Goal: Information Seeking & Learning: Compare options

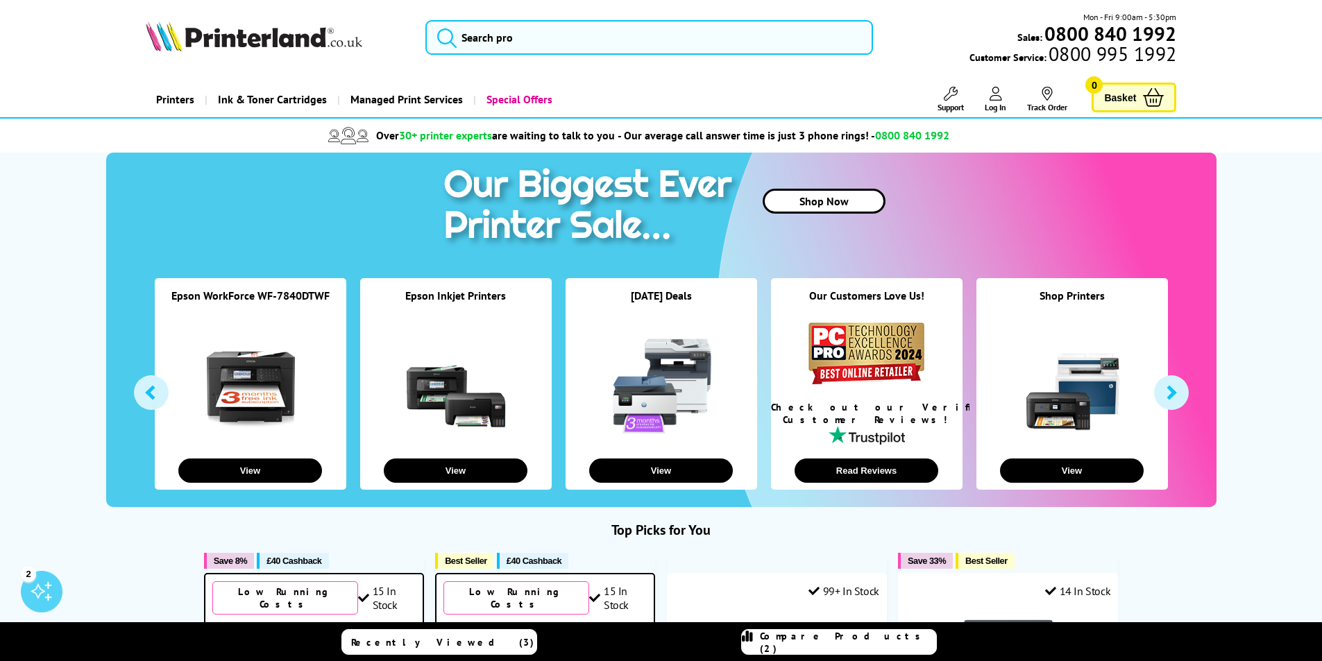
click at [255, 63] on div "Mon - Fri 9:00am - 5:30pm Sales: 0800 840 1992 Customer Service: 0800 995 1992" at bounding box center [661, 40] width 1110 height 61
click at [268, 37] on img at bounding box center [254, 36] width 216 height 31
click at [540, 44] on input "search" at bounding box center [648, 37] width 447 height 35
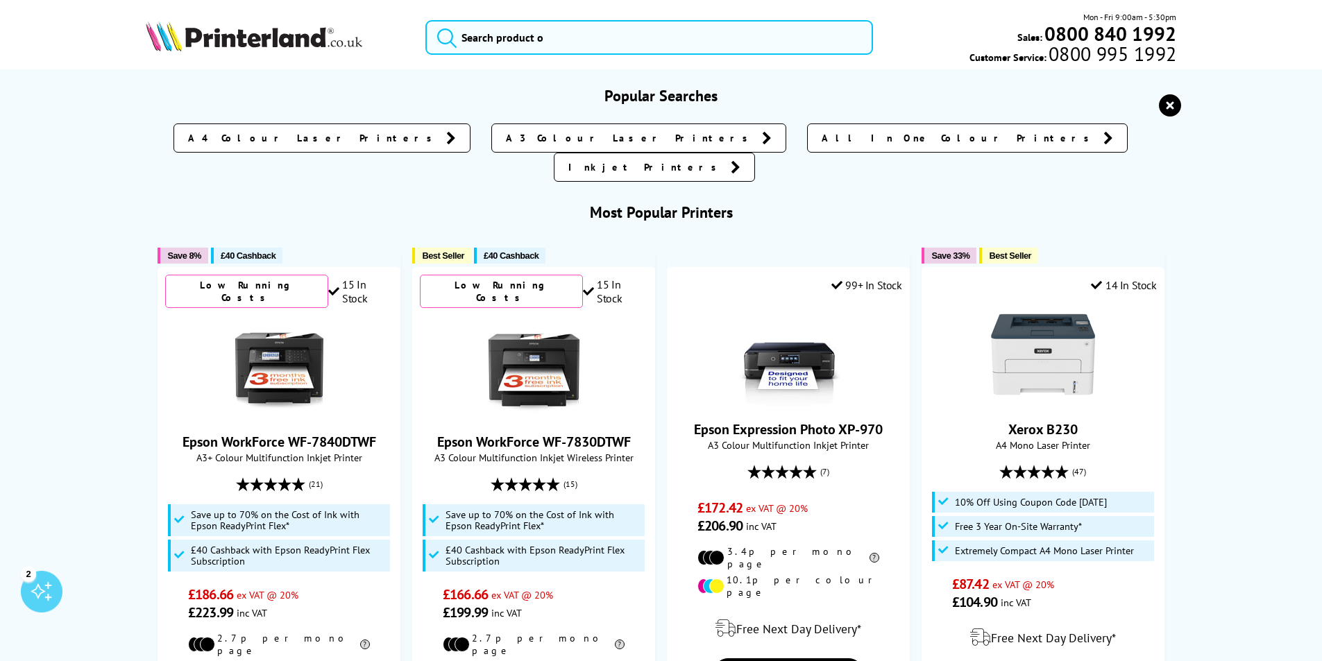
click at [225, 60] on div "Mon - Fri 9:00am - 5:30pm Sales: 0800 840 1992 Customer Service: 0800 995 1992" at bounding box center [661, 40] width 1110 height 61
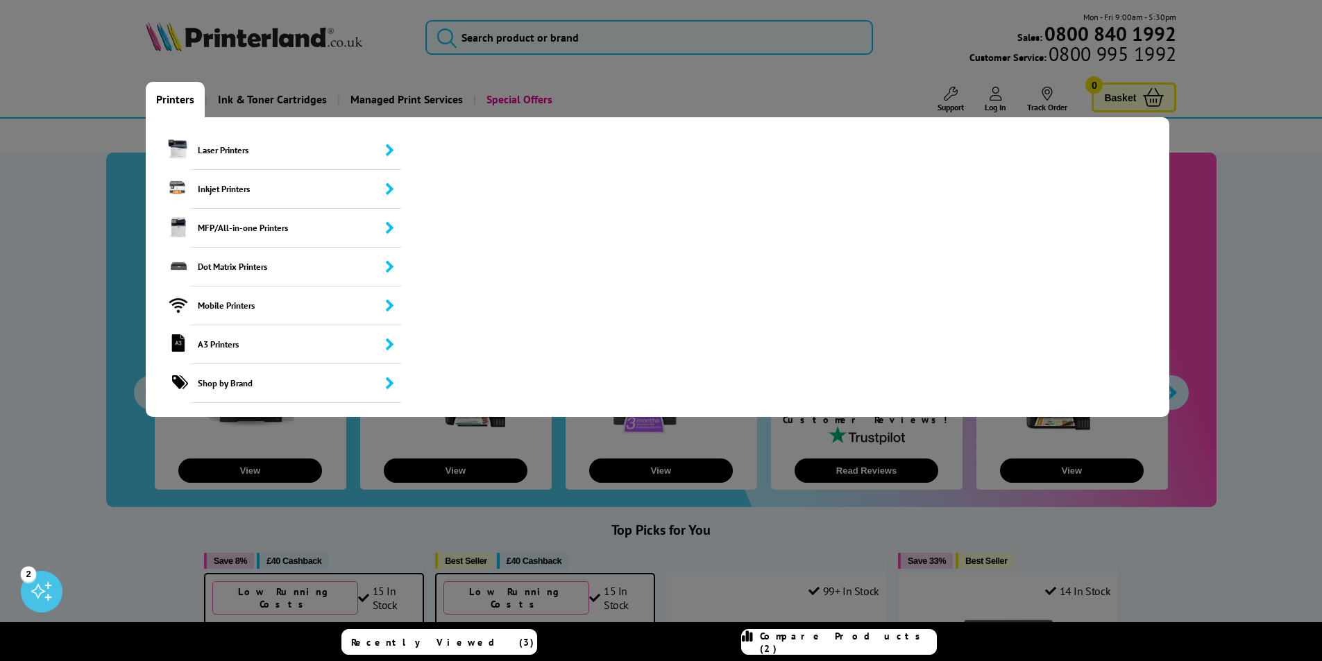
click at [180, 107] on link "Printers" at bounding box center [175, 99] width 59 height 35
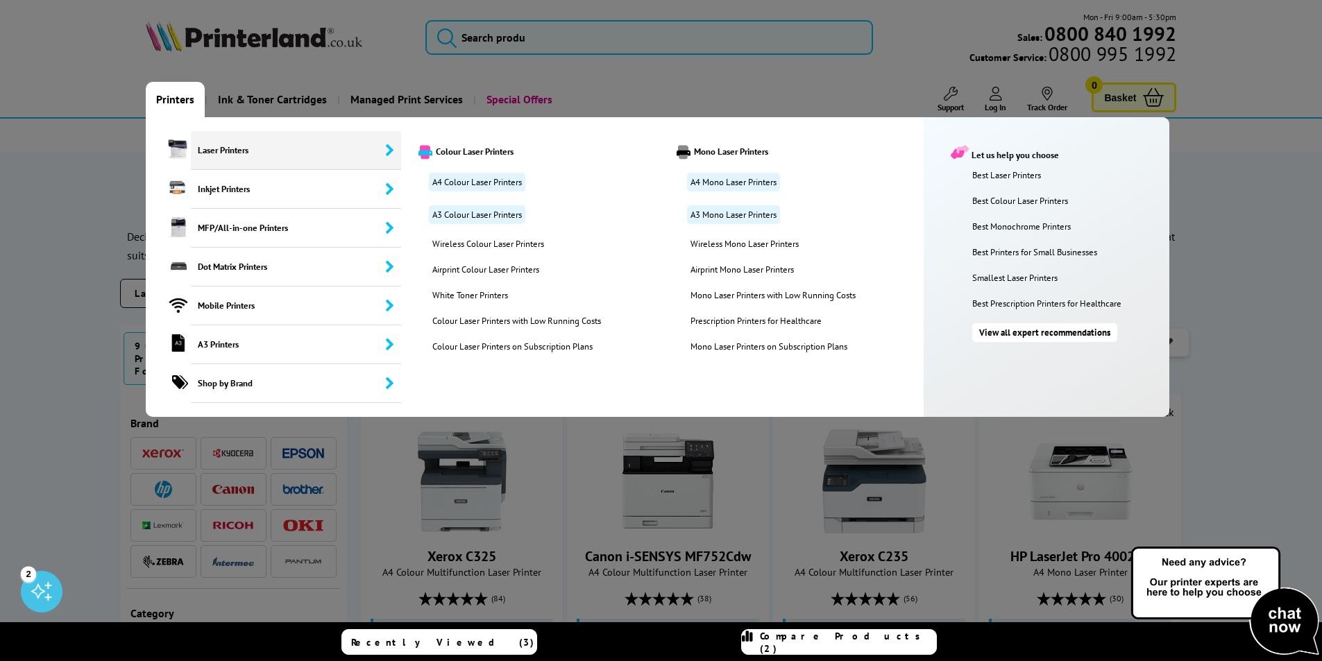
click at [250, 148] on span "Laser Printers" at bounding box center [296, 150] width 211 height 39
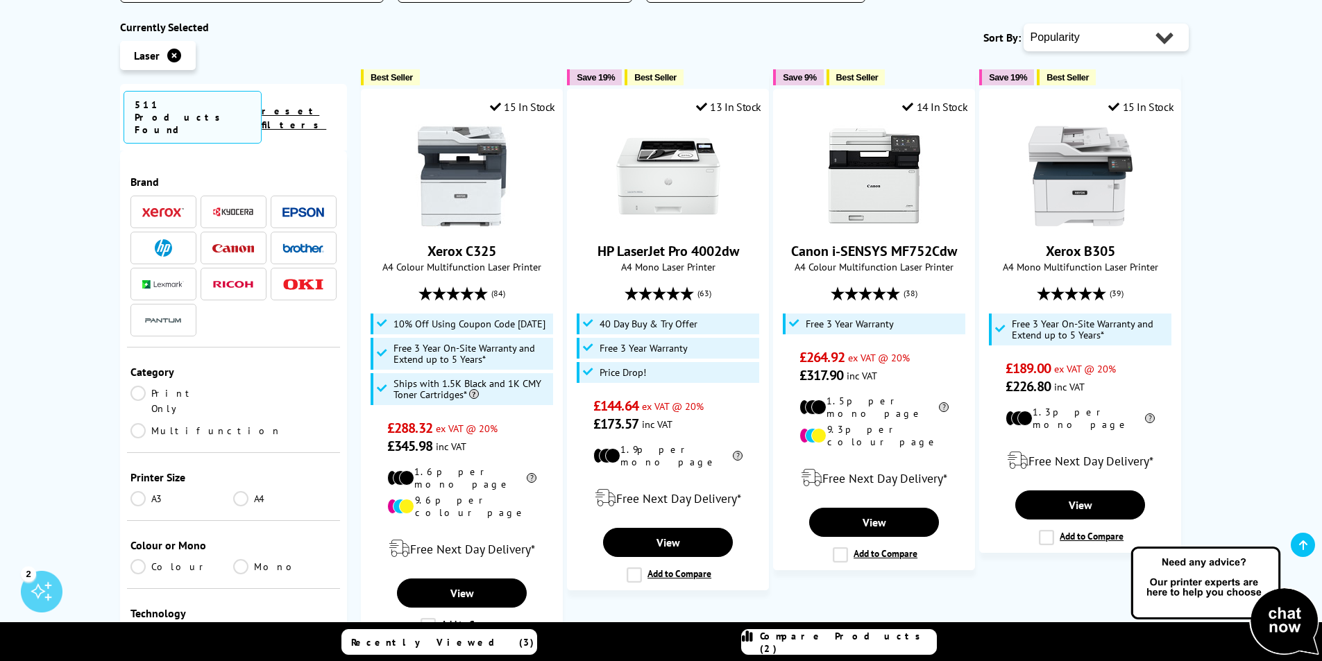
scroll to position [347, 0]
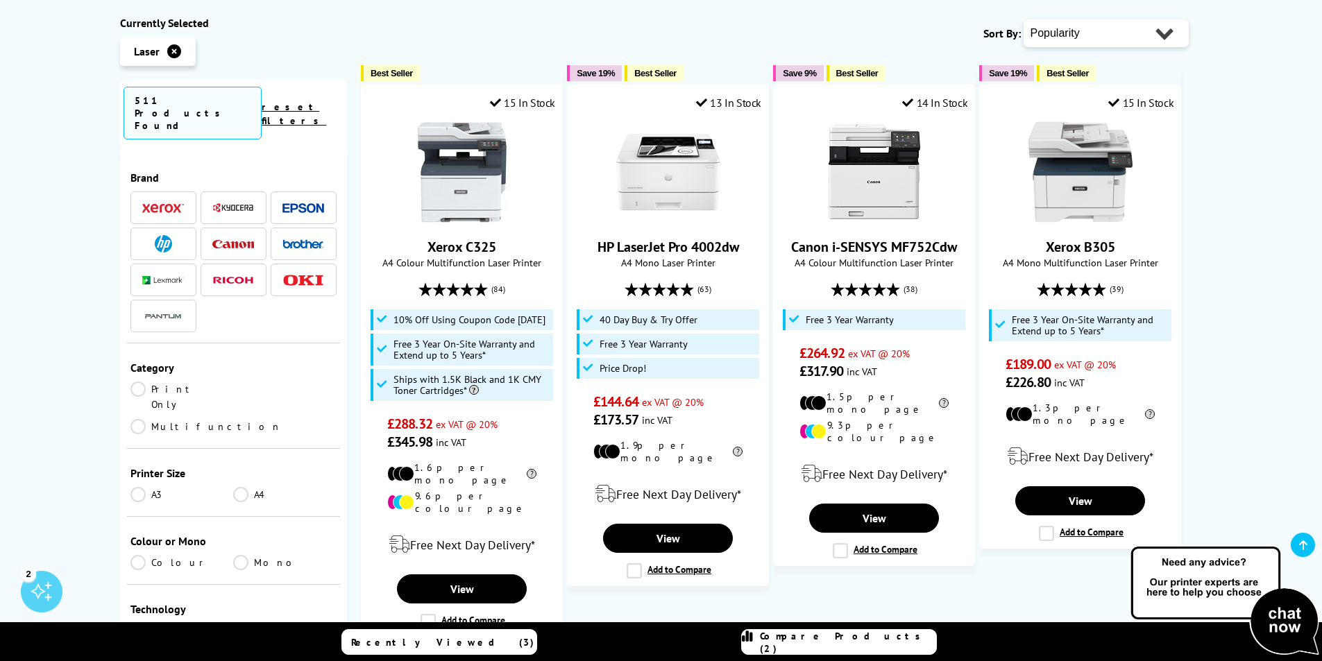
click at [239, 487] on link "A4" at bounding box center [284, 494] width 103 height 15
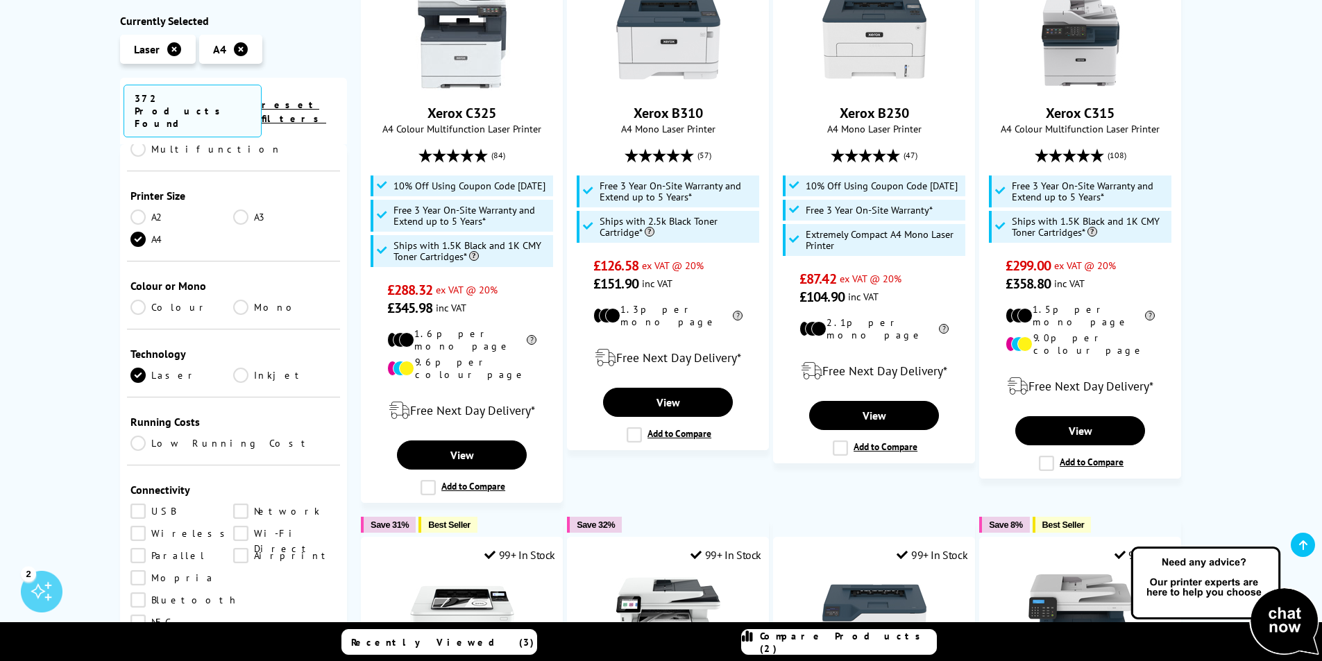
scroll to position [277, 0]
click at [137, 298] on link "Colour" at bounding box center [181, 305] width 103 height 15
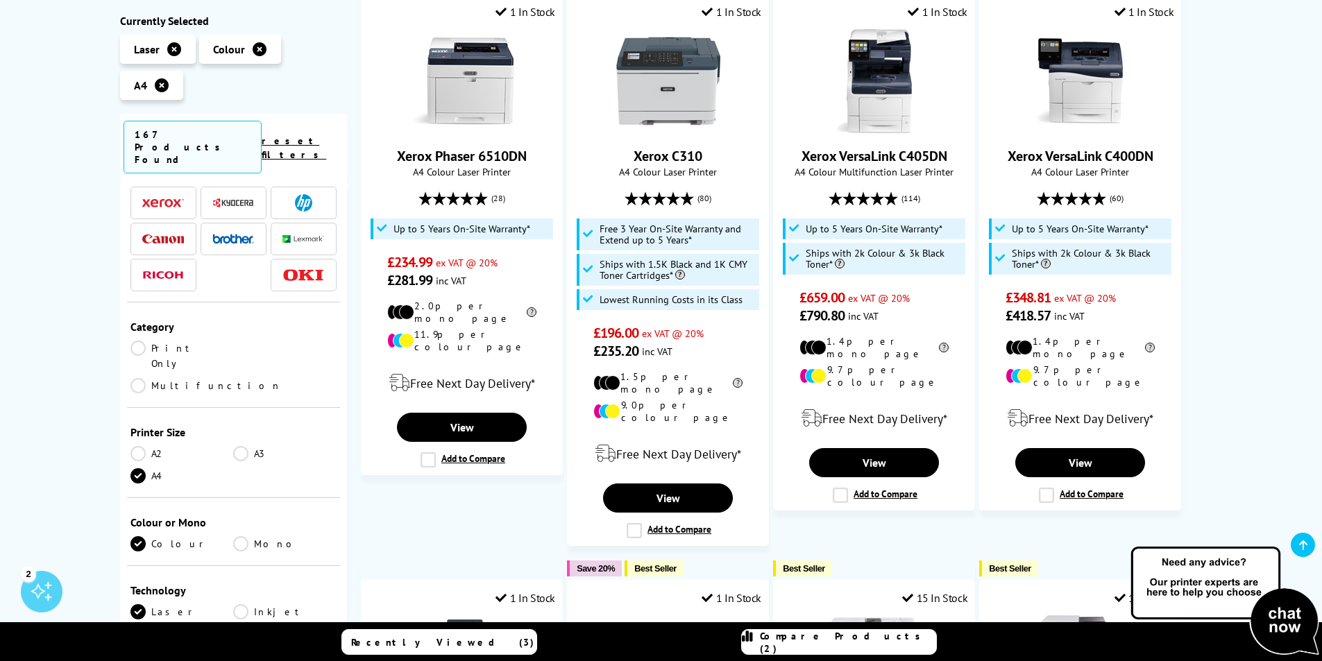
scroll to position [69, 0]
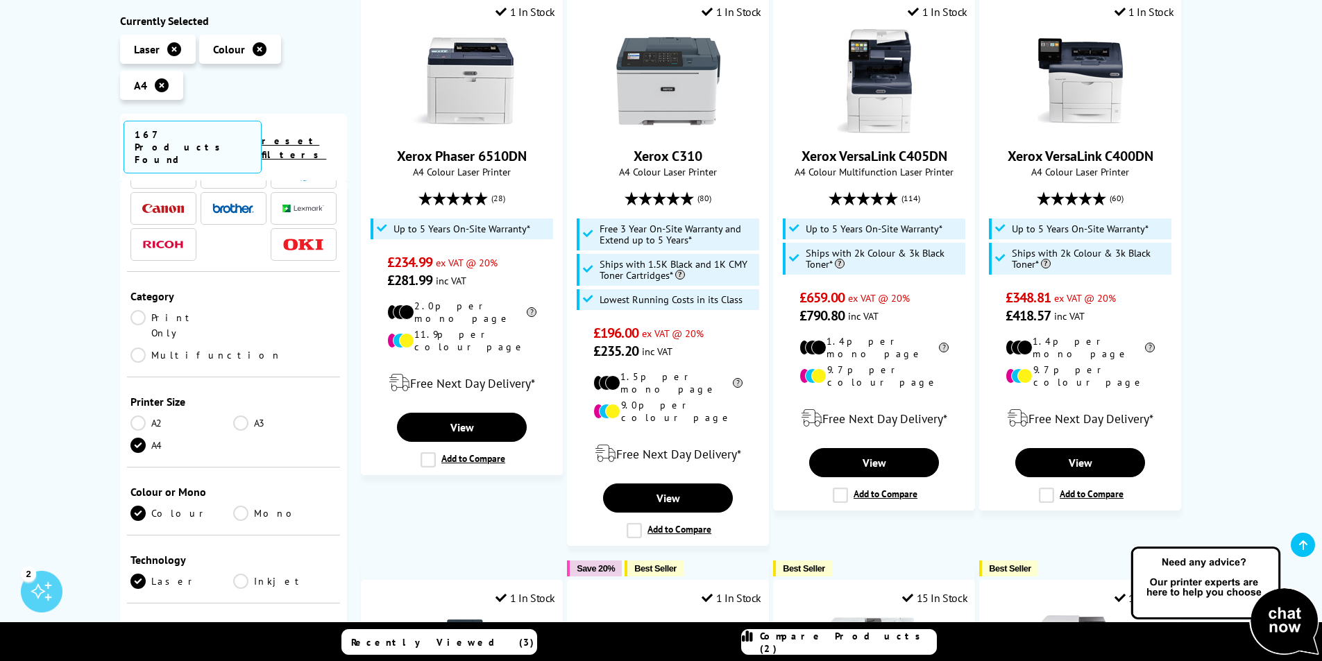
click at [253, 348] on link "Multifunction" at bounding box center [205, 355] width 151 height 15
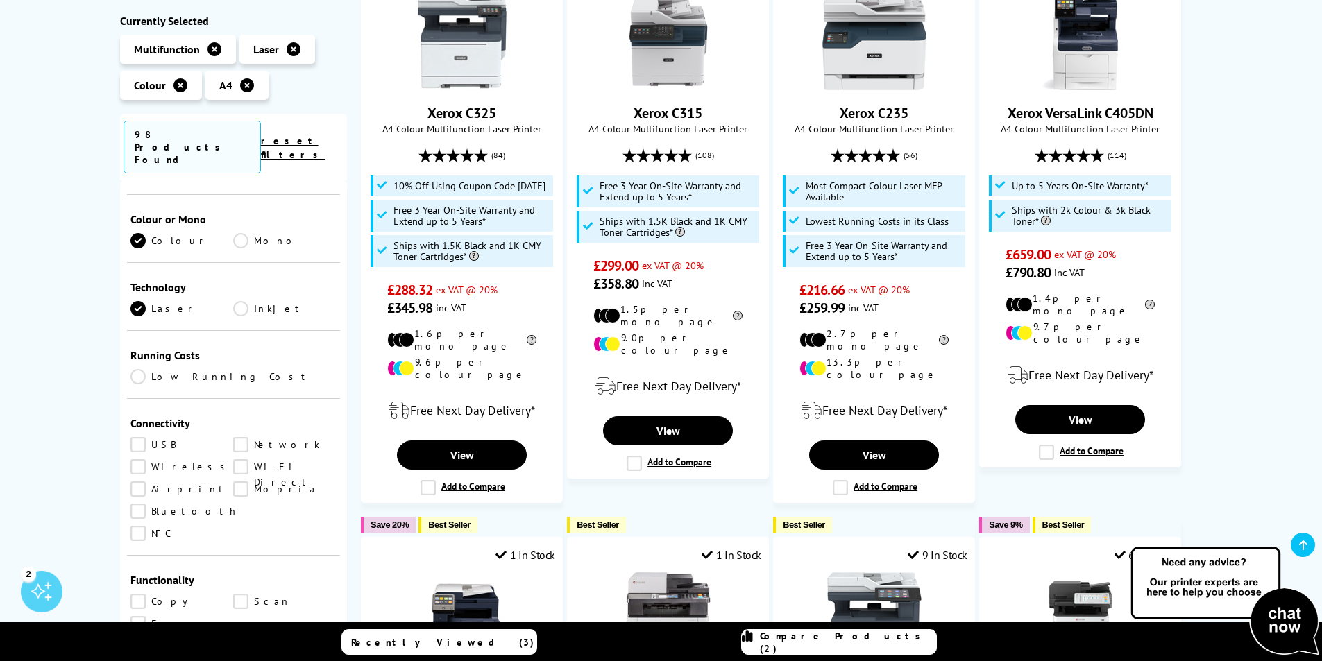
scroll to position [416, 0]
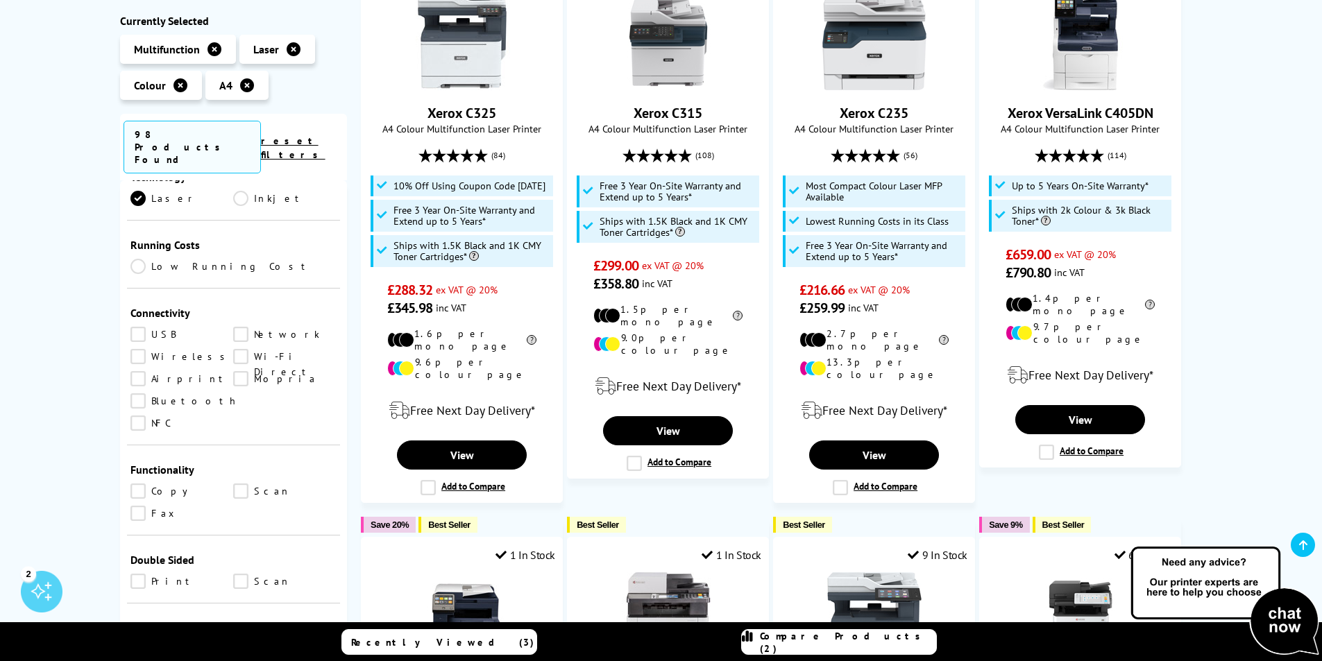
click at [251, 327] on link "Network" at bounding box center [284, 334] width 103 height 15
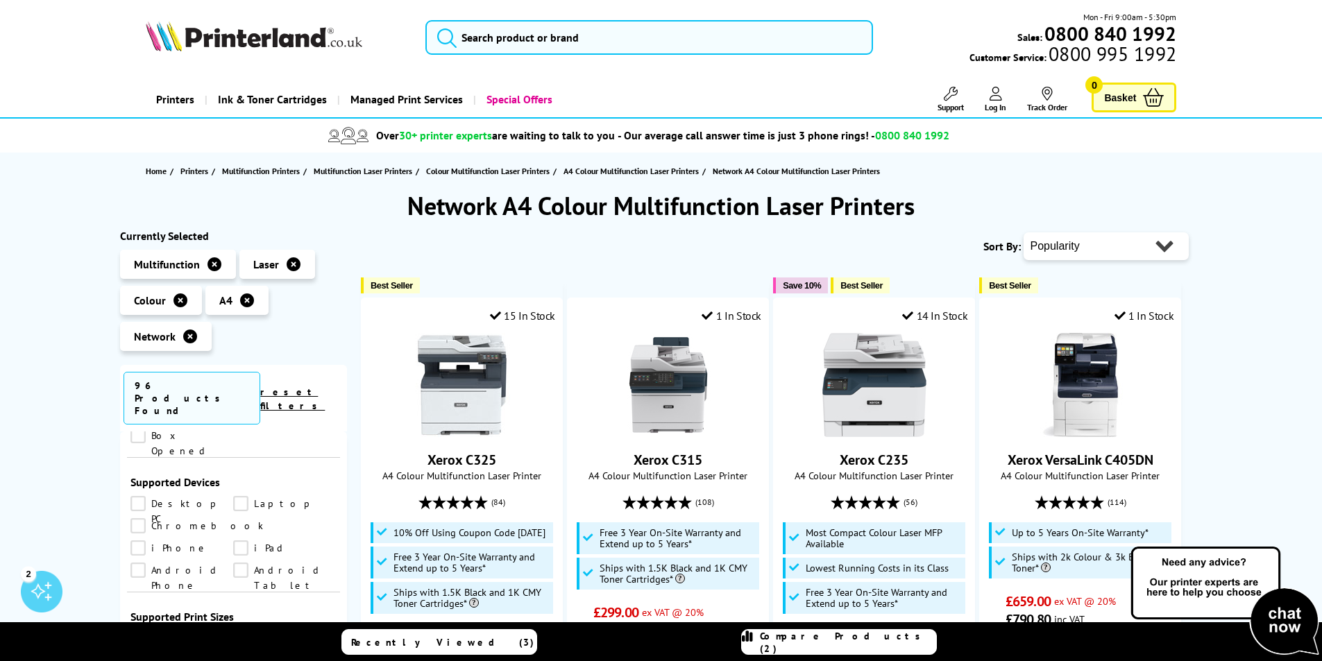
click at [1136, 253] on select "Popularity Rating Price - Low to High Price - High to Low Running Costs - Low t…" at bounding box center [1105, 246] width 165 height 28
select select "Price Ascending"
click at [1023, 232] on select "Popularity Rating Price - Low to High Price - High to Low Running Costs - Low t…" at bounding box center [1105, 246] width 165 height 28
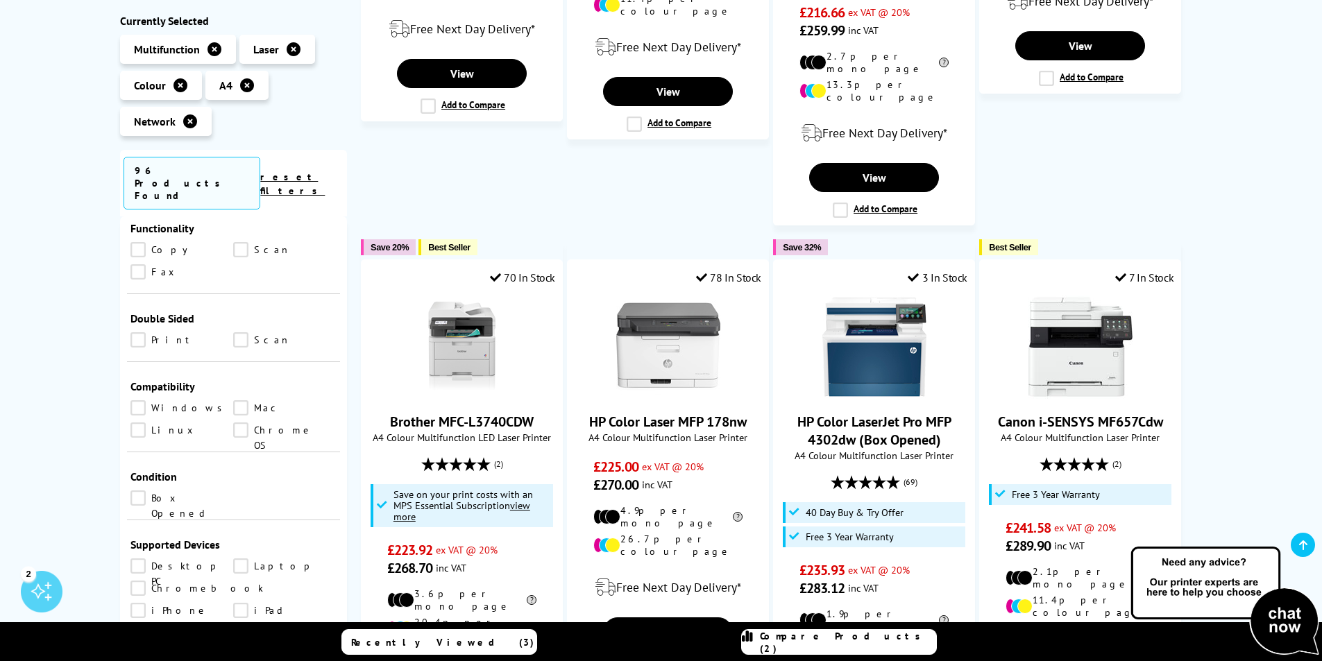
scroll to position [832, 0]
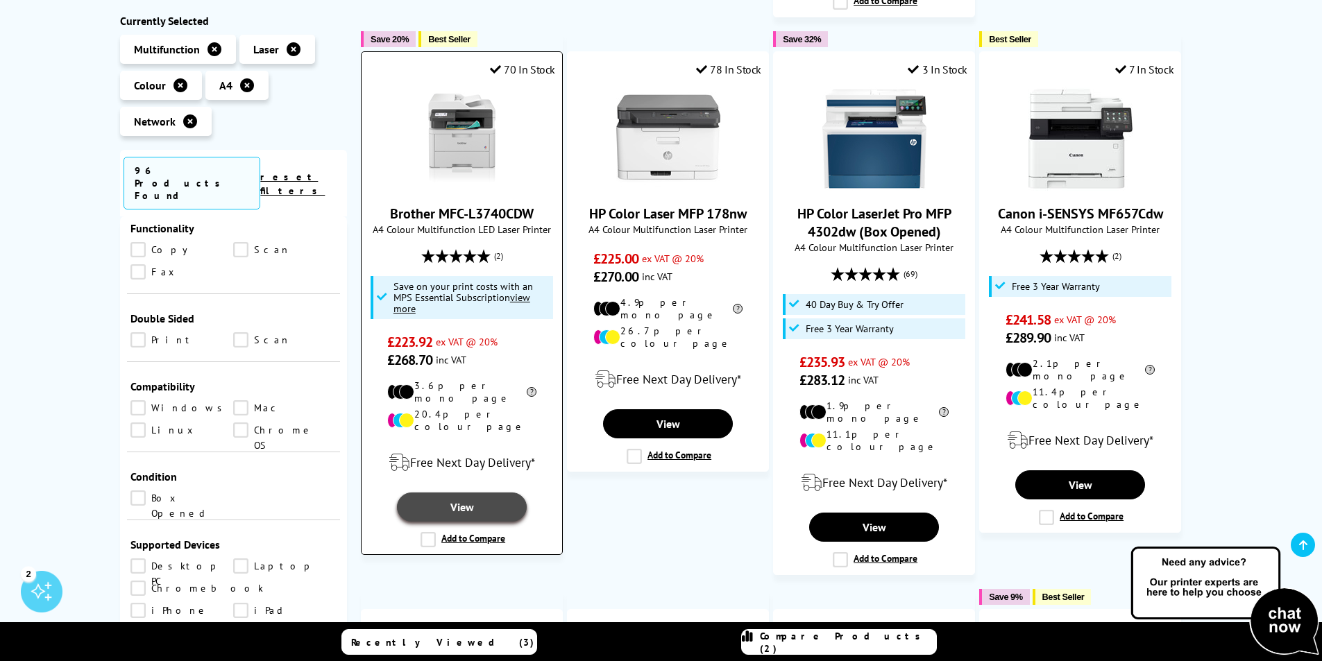
click at [482, 493] on link "View" at bounding box center [461, 507] width 129 height 29
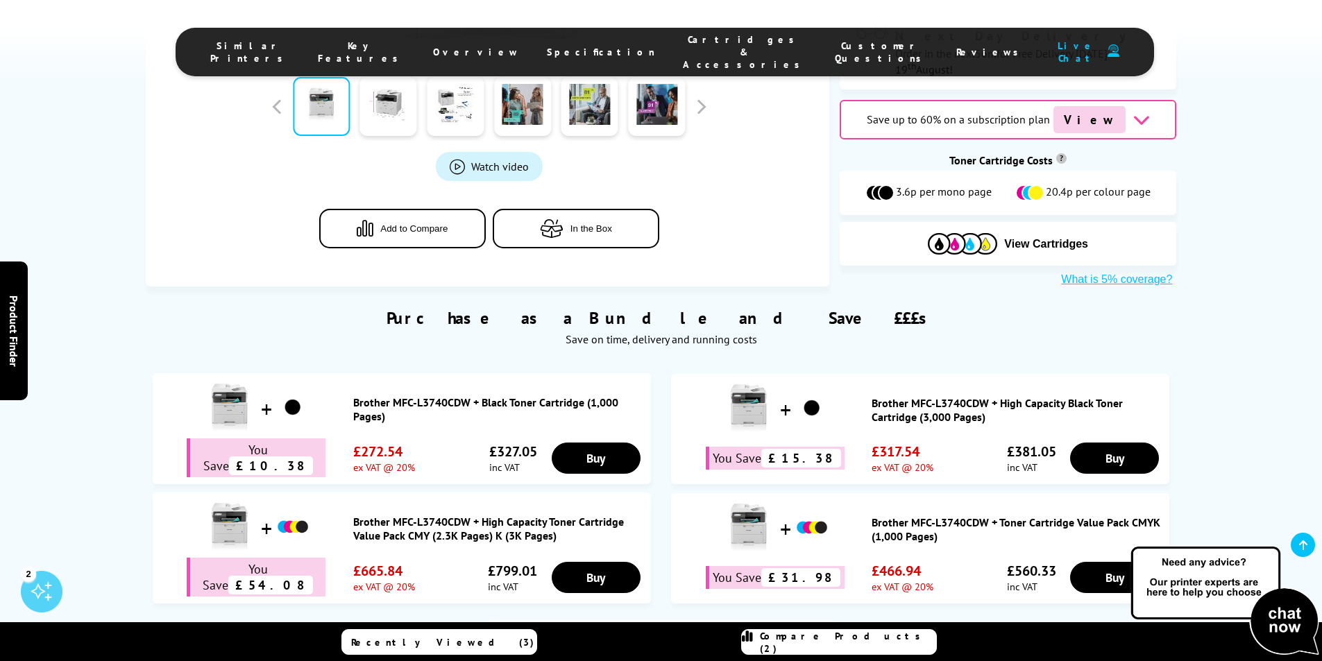
click at [692, 53] on li "Cartridges & Accessories" at bounding box center [745, 51] width 152 height 37
click at [696, 45] on span "Cartridges & Accessories" at bounding box center [745, 51] width 124 height 37
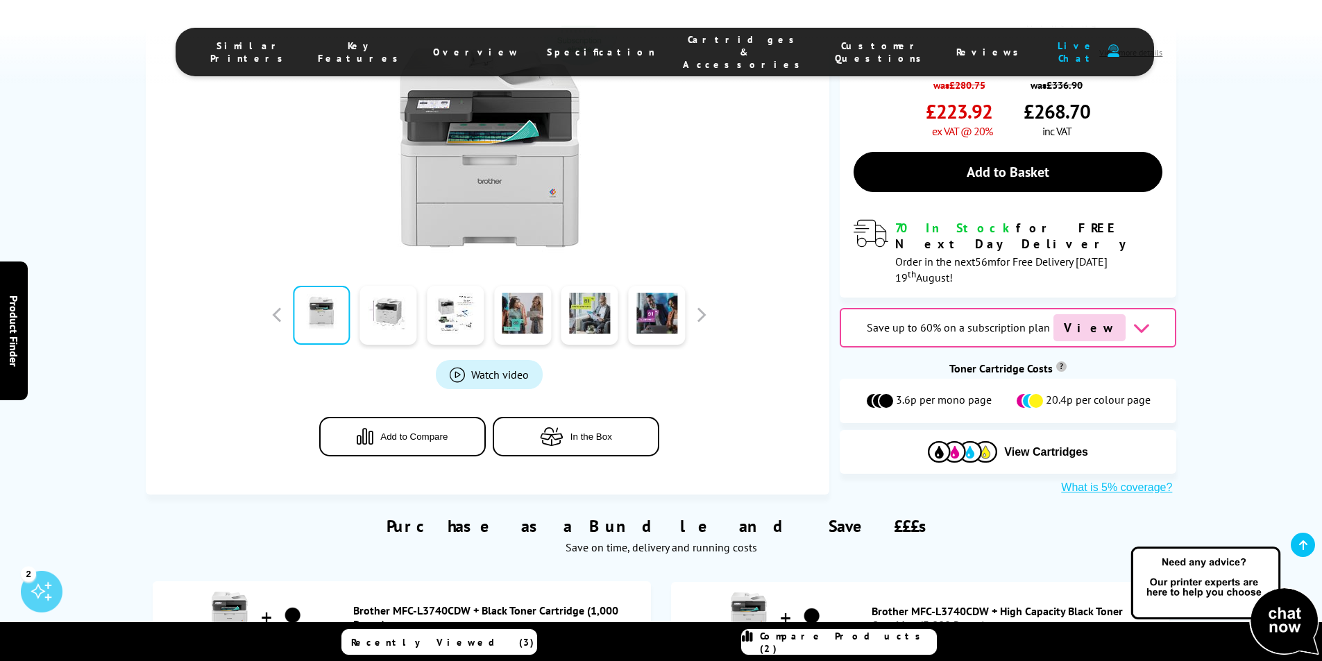
scroll to position [139, 0]
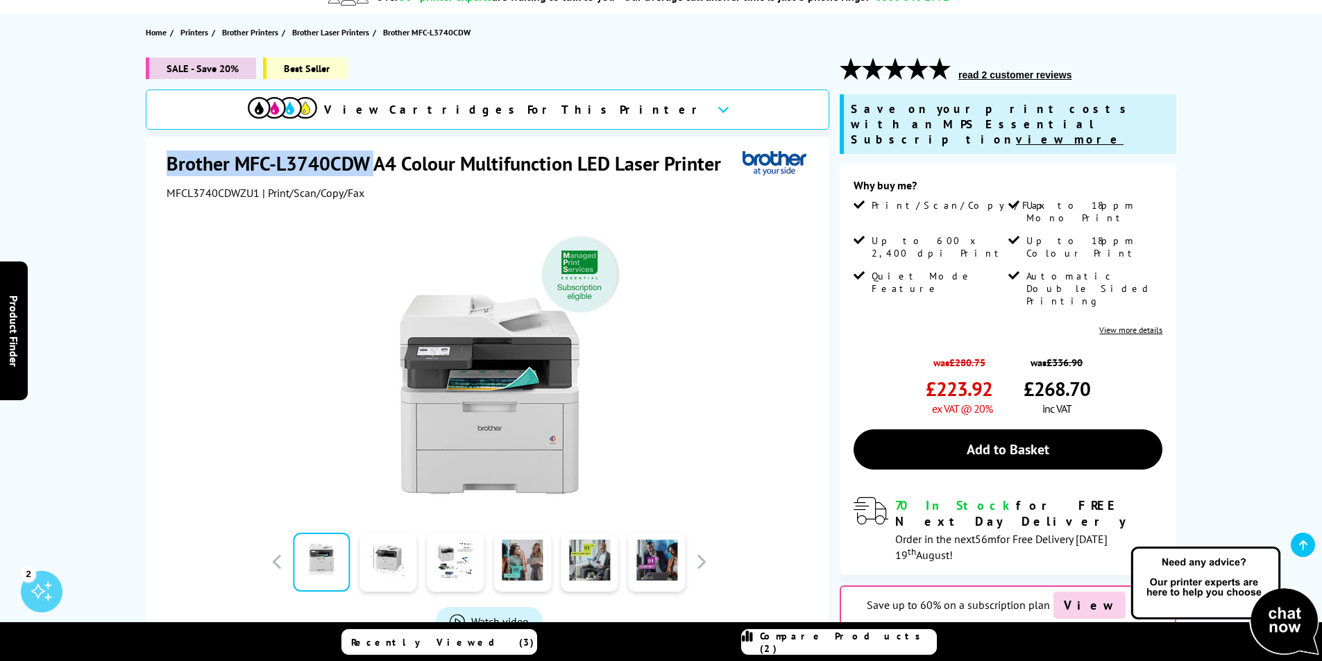
drag, startPoint x: 371, startPoint y: 166, endPoint x: 170, endPoint y: 171, distance: 201.2
click at [170, 171] on h1 "Brother MFC-L3740CDW A4 Colour Multifunction LED Laser Printer" at bounding box center [450, 164] width 568 height 26
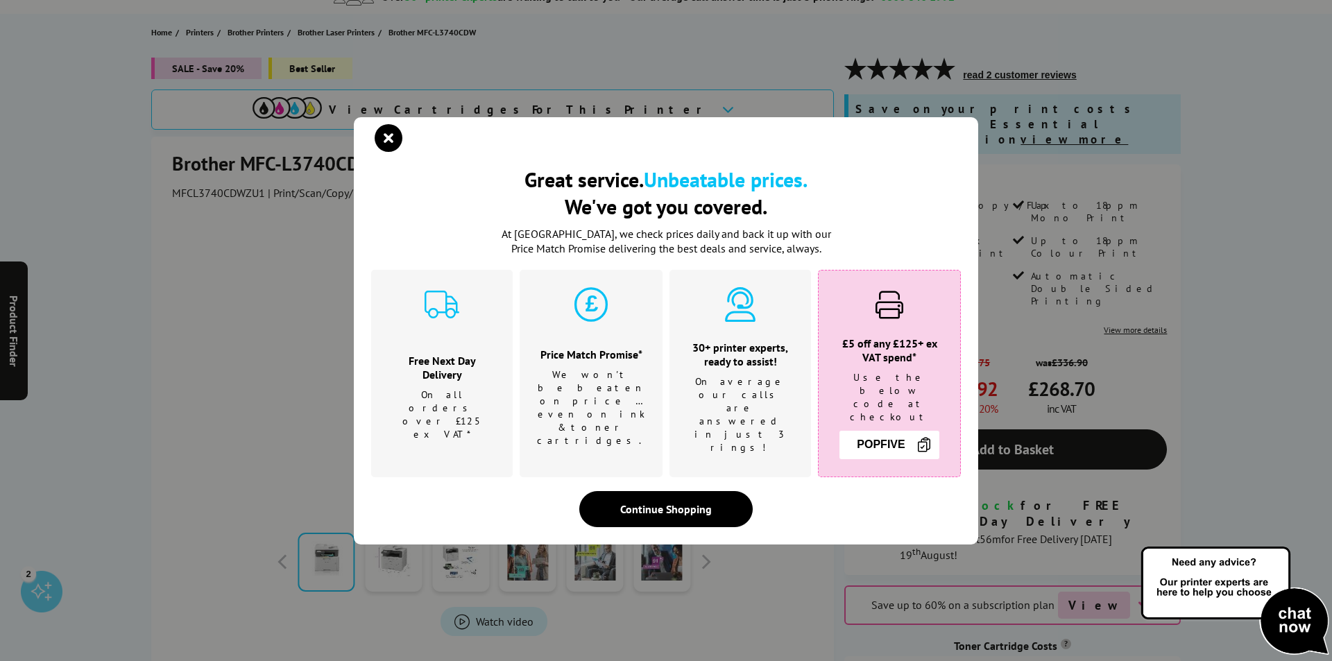
drag, startPoint x: 183, startPoint y: 165, endPoint x: 386, endPoint y: 153, distance: 203.0
click at [396, 151] on icon "close modal" at bounding box center [389, 138] width 28 height 28
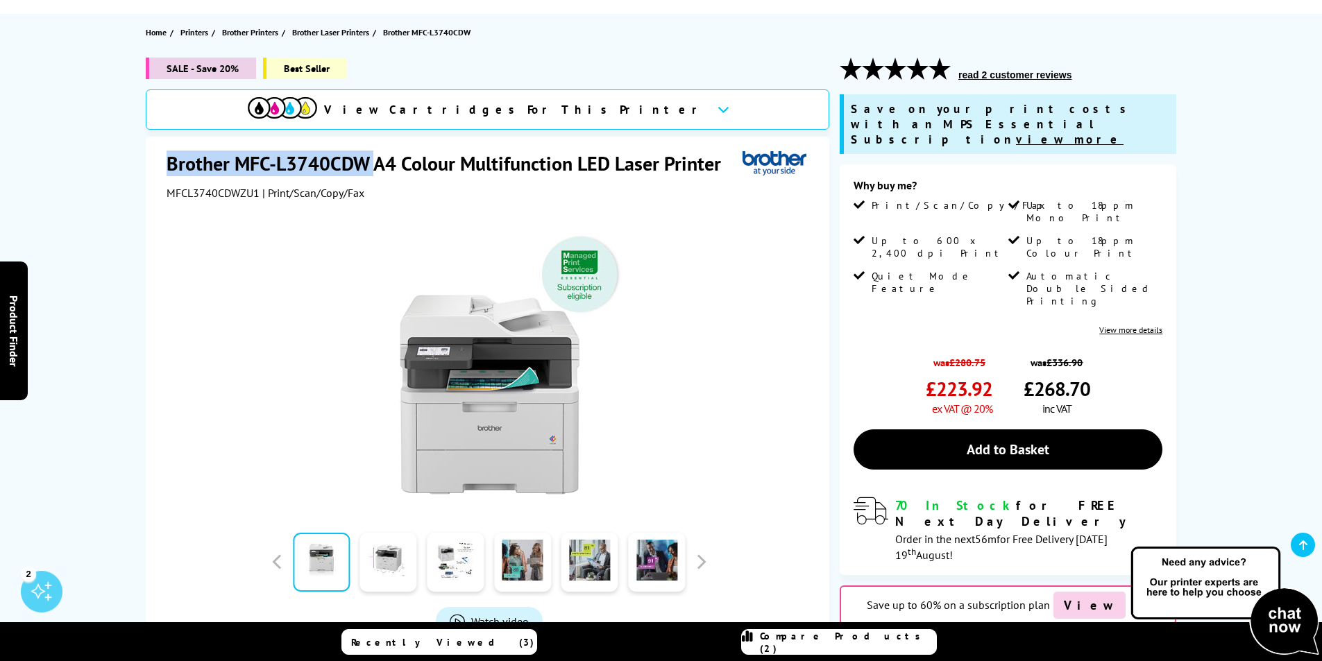
drag, startPoint x: 375, startPoint y: 163, endPoint x: 170, endPoint y: 140, distance: 205.9
click at [154, 147] on div "Brother MFC-L3740CDW A4 Colour Multifunction LED Laser Printer MFCL3740CDWZU1 |…" at bounding box center [487, 439] width 683 height 605
copy h1 "Brother MFC-L3740CDW"
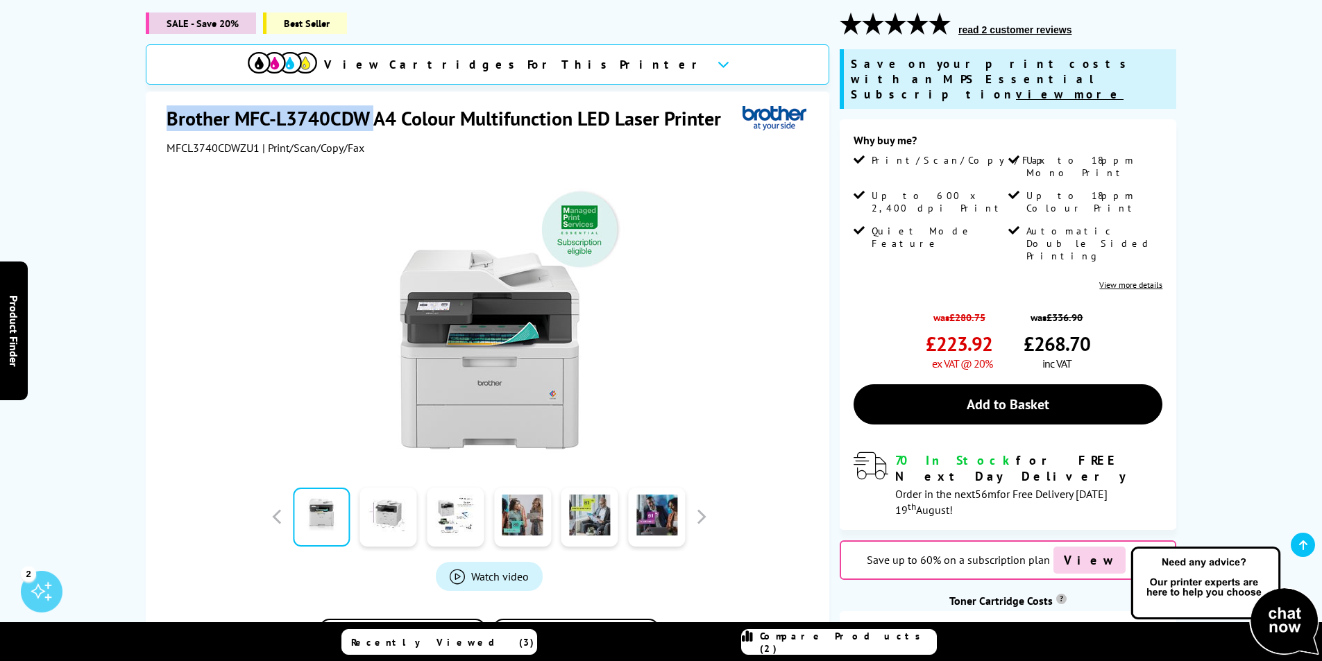
scroll to position [208, 0]
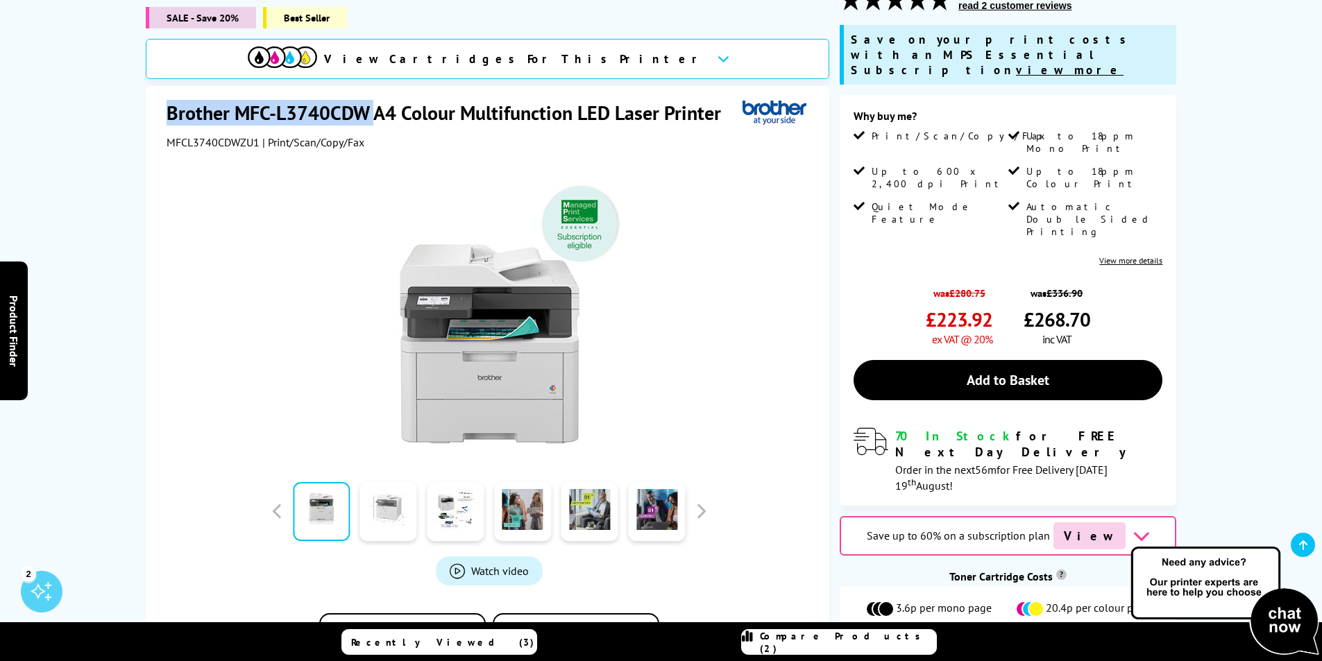
click at [395, 492] on link at bounding box center [388, 511] width 57 height 59
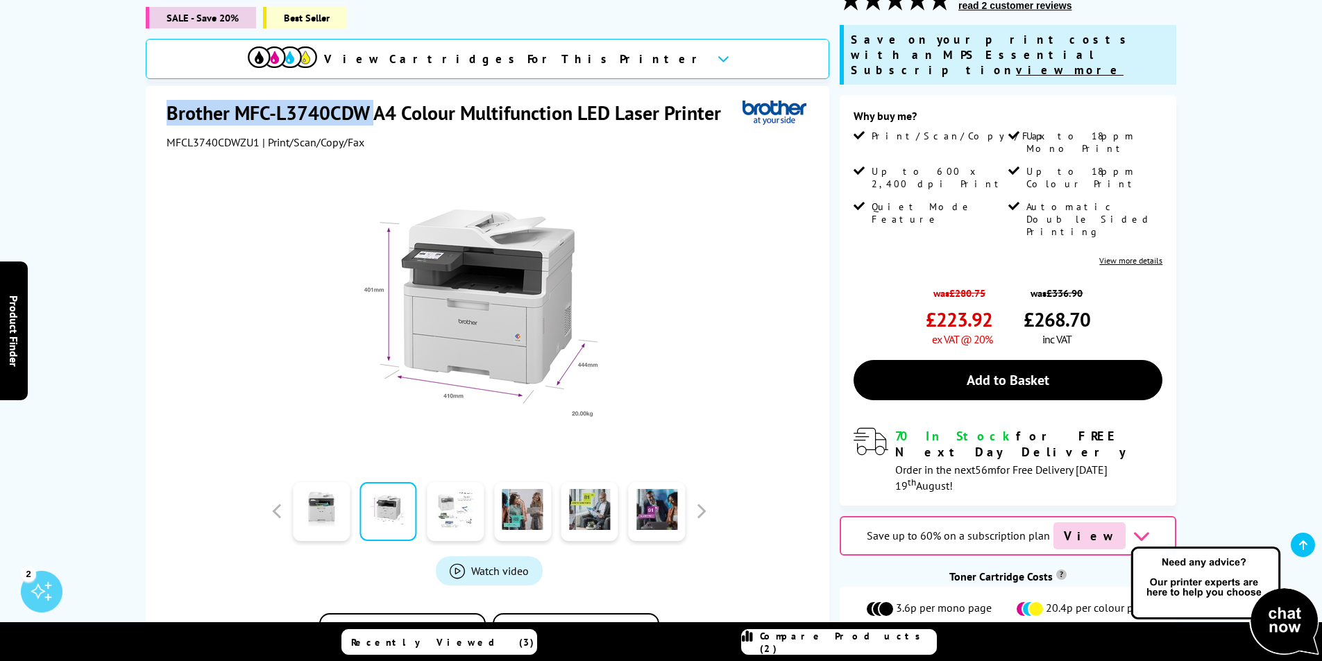
click at [445, 482] on link at bounding box center [455, 511] width 57 height 59
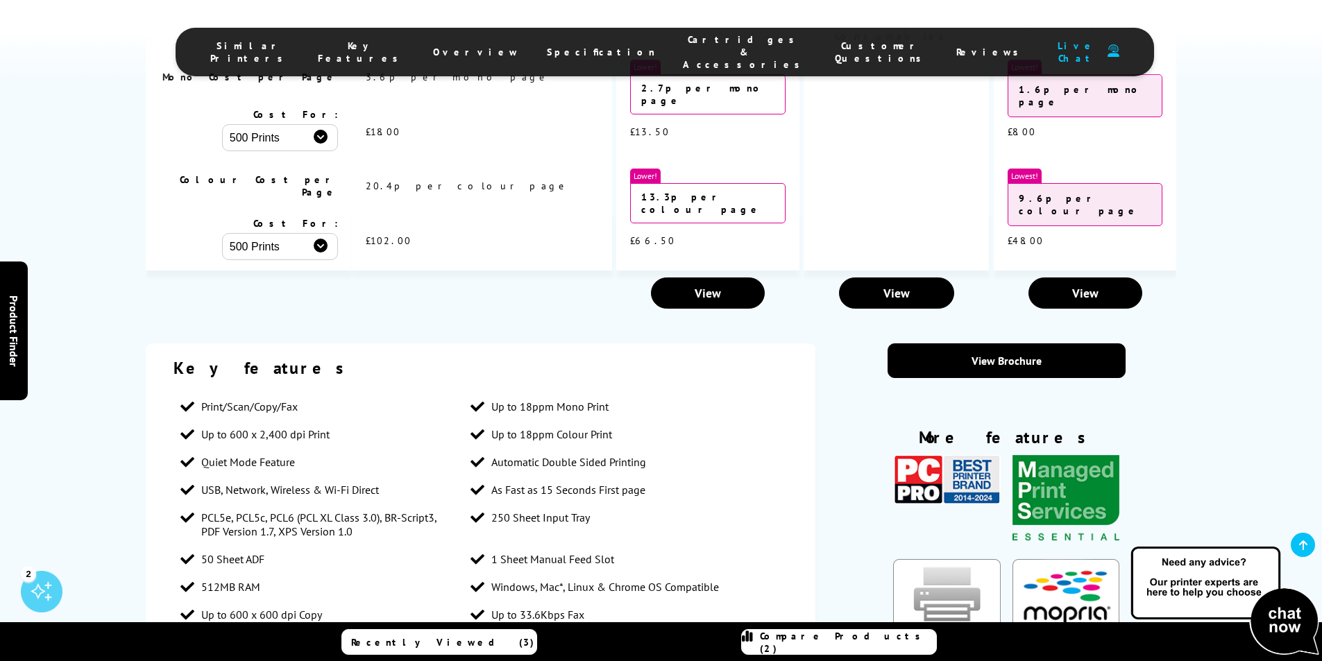
scroll to position [2220, 0]
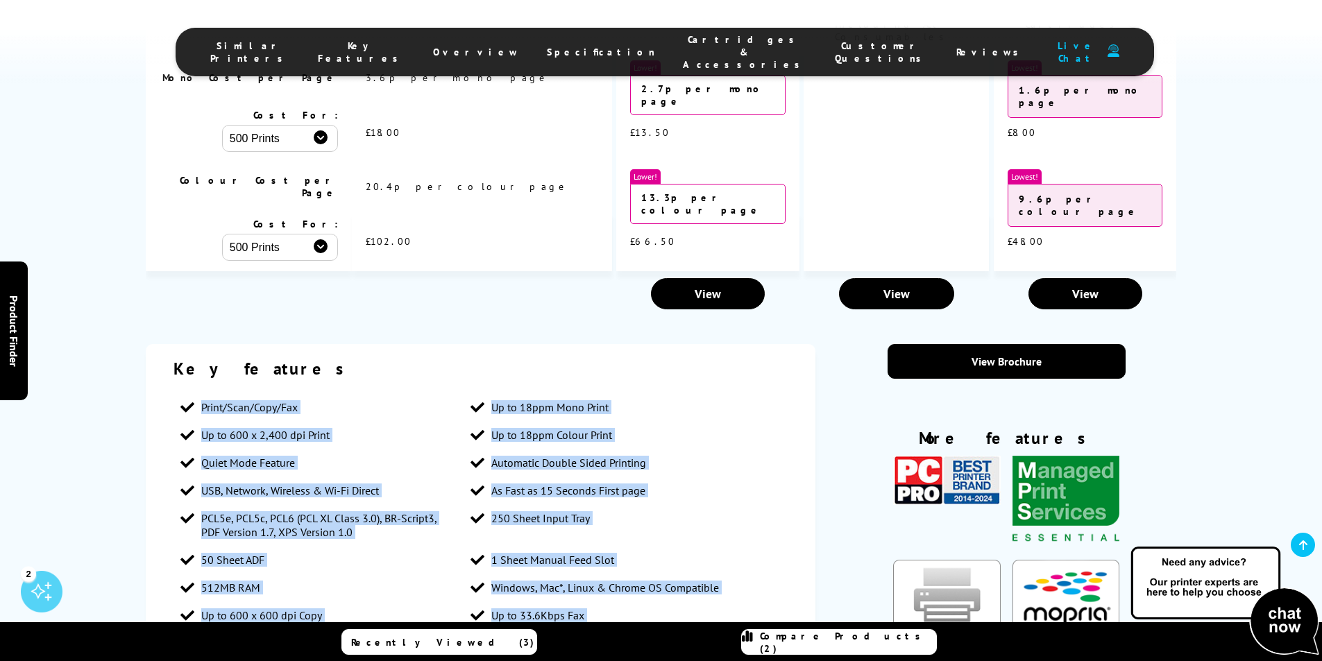
drag, startPoint x: 198, startPoint y: 246, endPoint x: 323, endPoint y: 488, distance: 272.4
click at [323, 488] on ul "Print/Scan/Copy/Fax Up to 18ppm Mono Print Up to 600 x 2,400 dpi Print Up to 18…" at bounding box center [480, 525] width 615 height 264
copy ul "Print/Scan/Copy/Fax Up to 18ppm Mono Print Up to 600 x 2,400 dpi Print Up to 18…"
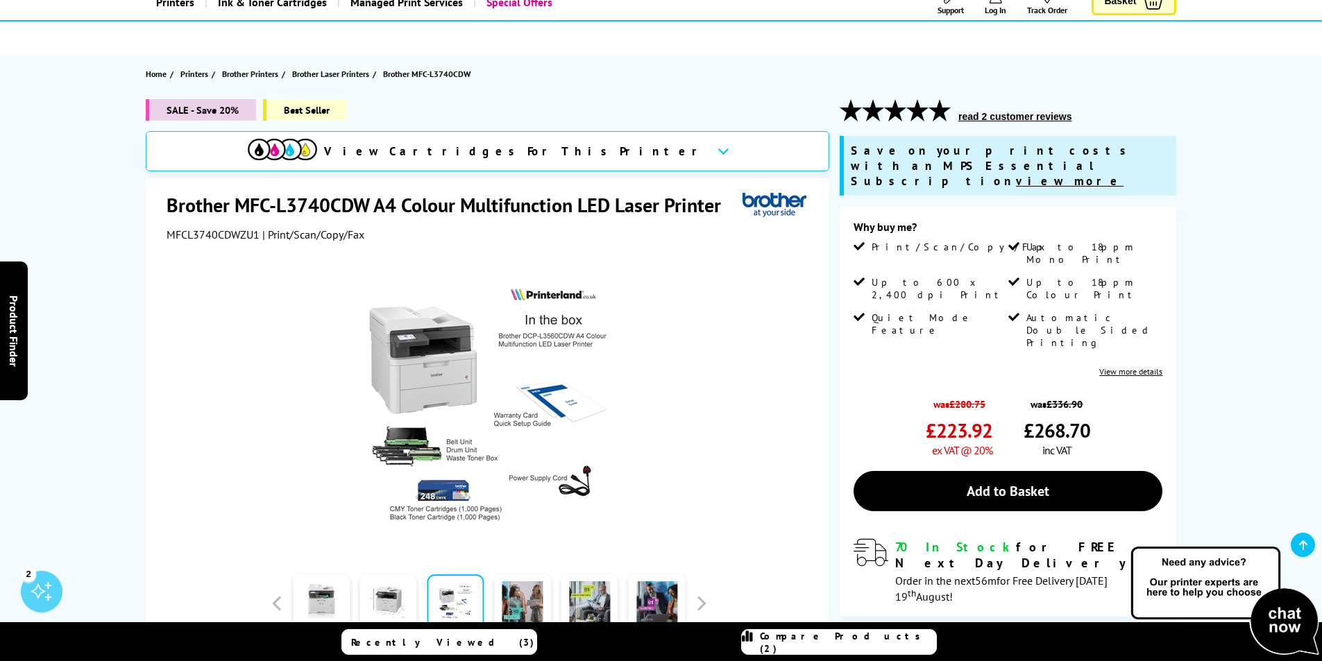
scroll to position [139, 0]
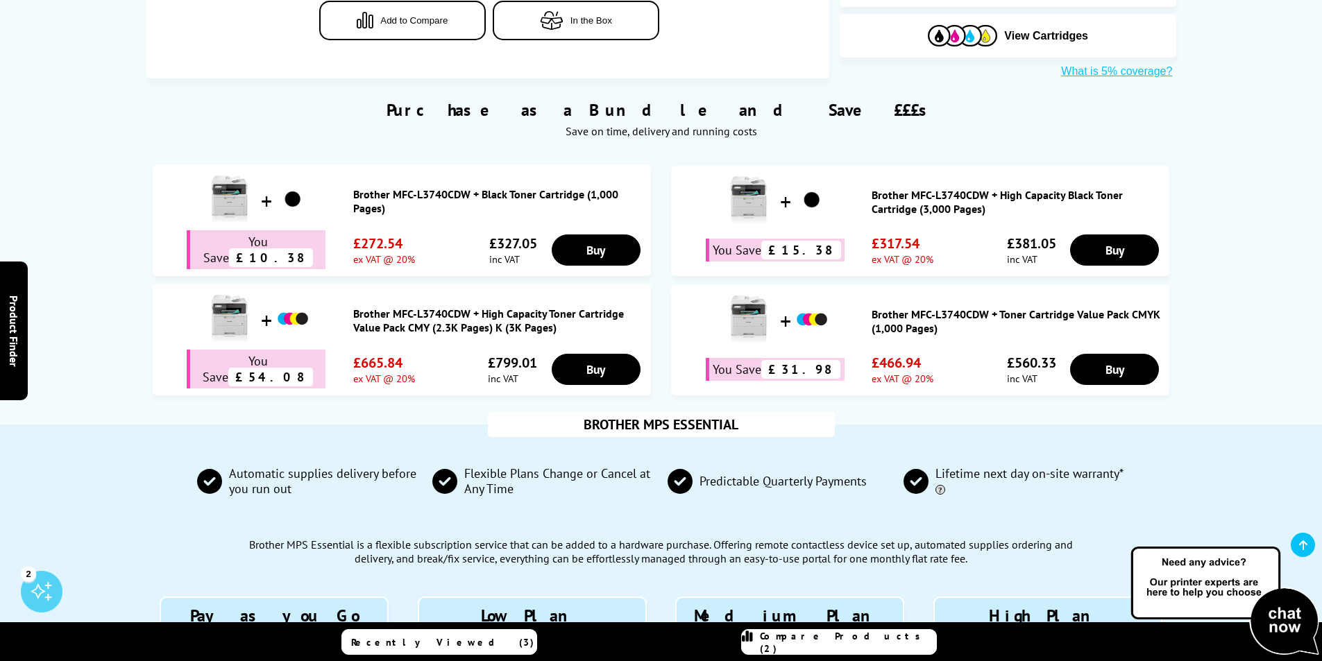
click at [690, 49] on span "Cartridges & Accessories" at bounding box center [745, 51] width 124 height 37
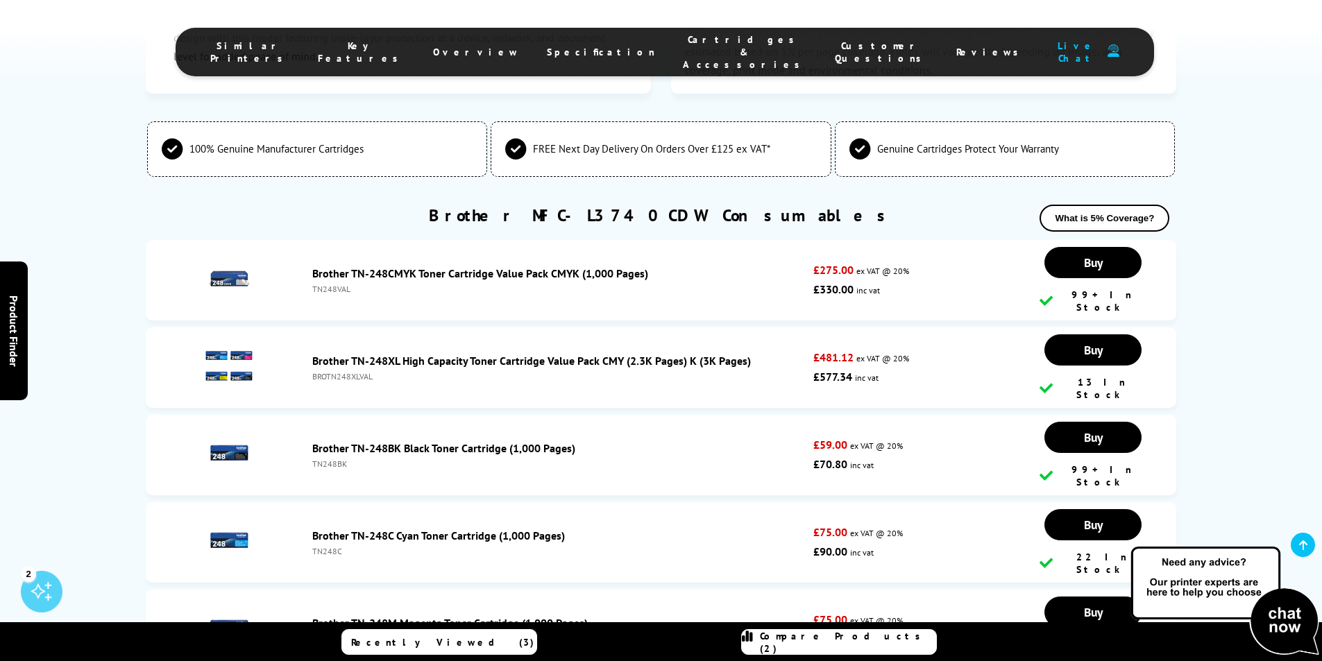
scroll to position [4568, 0]
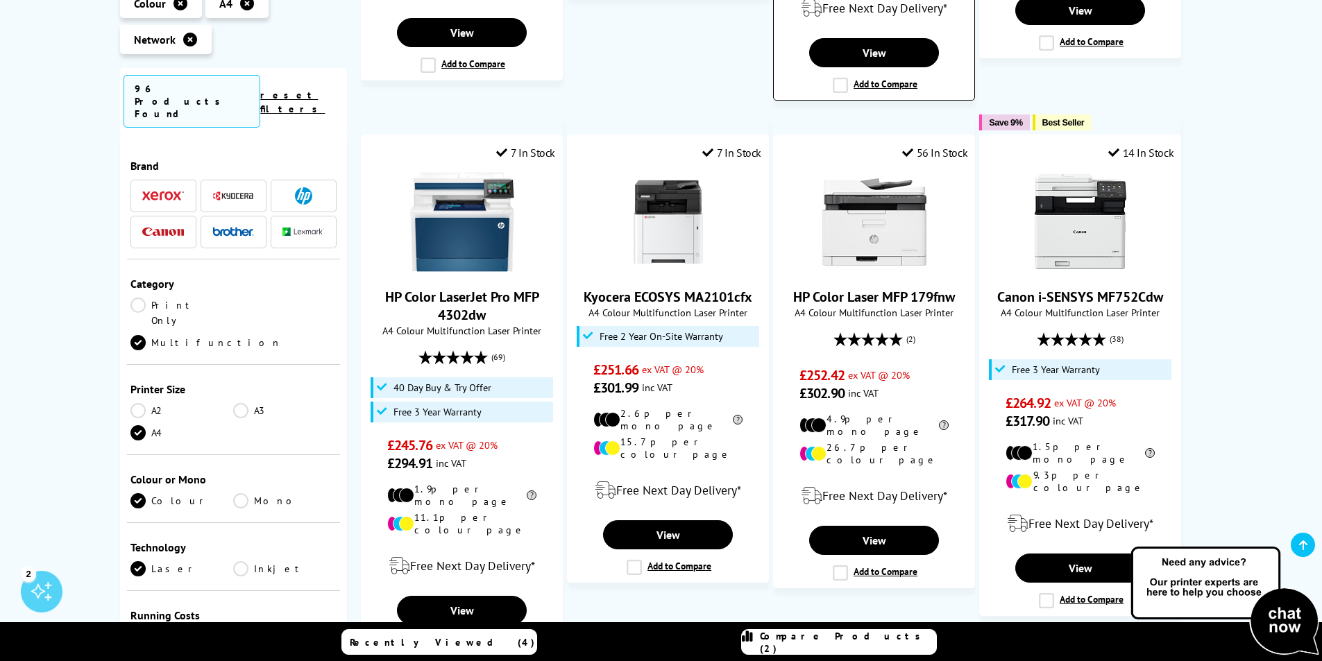
scroll to position [1457, 0]
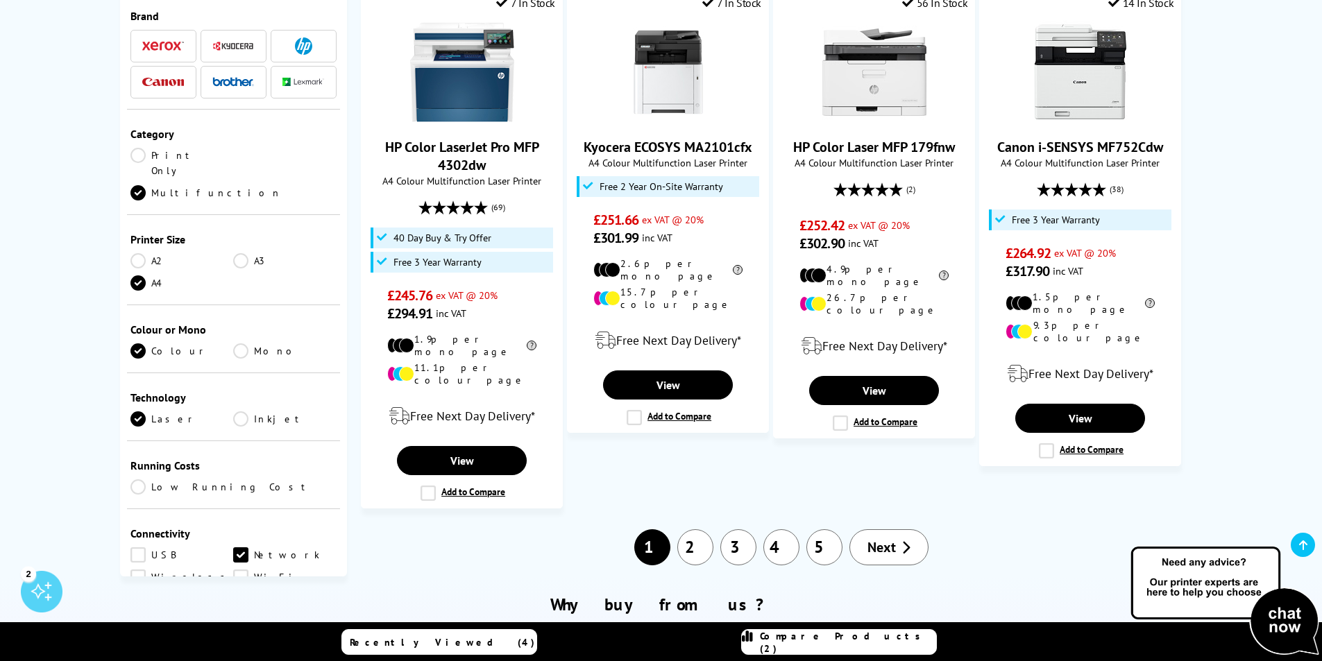
click at [685, 529] on link "2" at bounding box center [695, 547] width 36 height 36
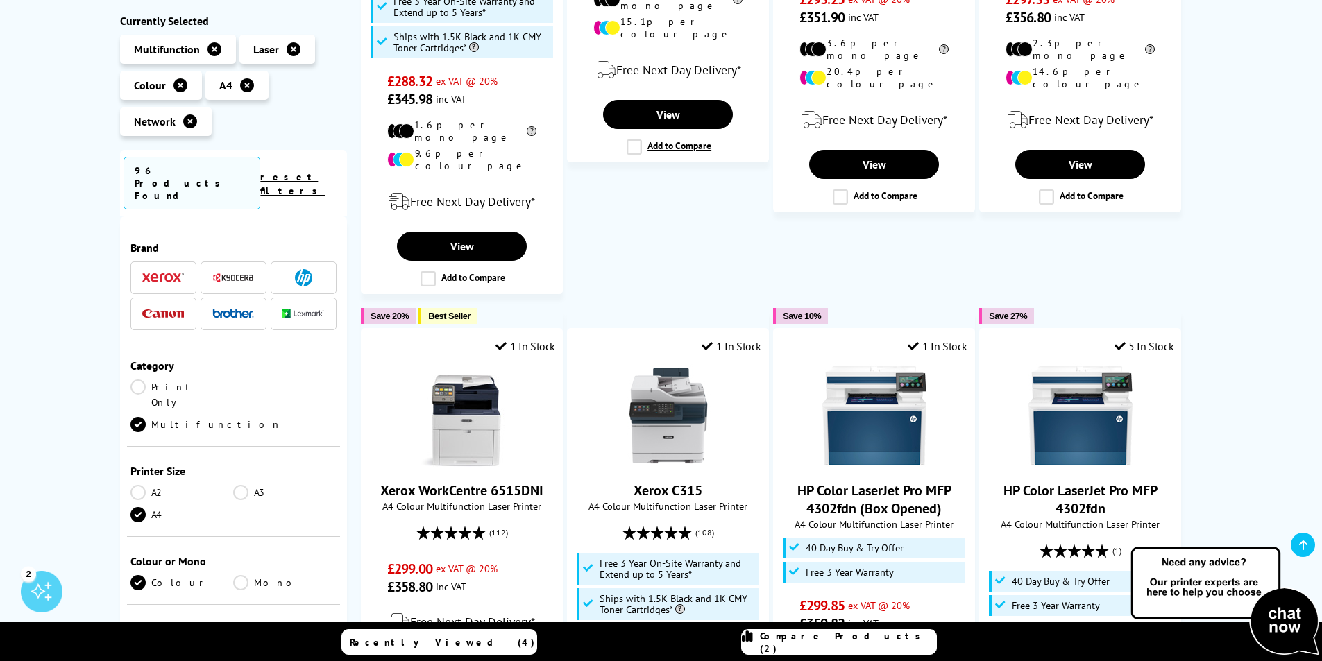
scroll to position [1318, 0]
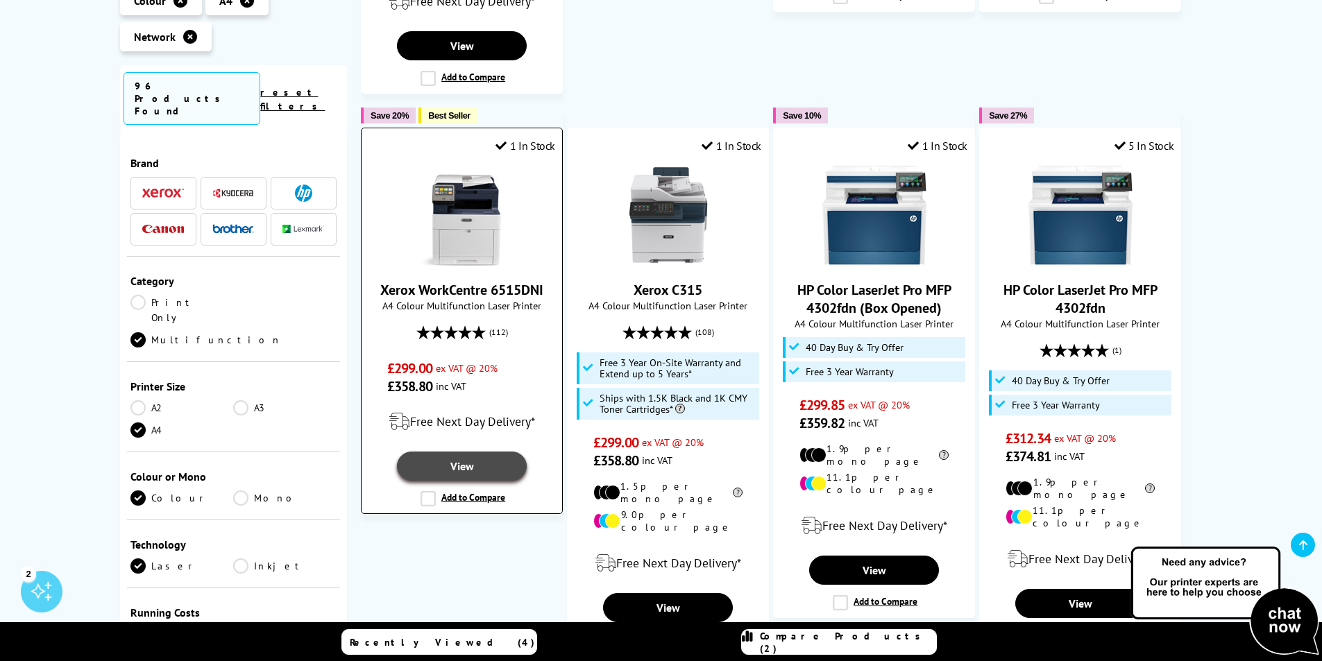
click at [492, 452] on link "View" at bounding box center [461, 466] width 129 height 29
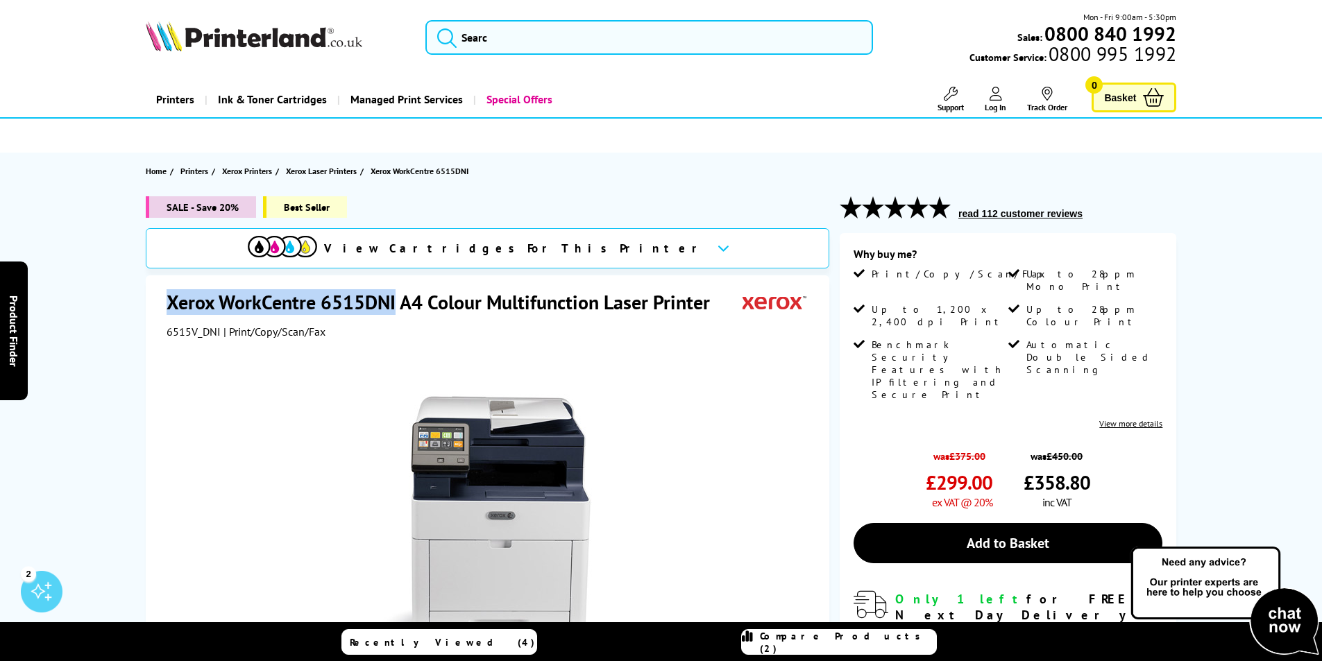
drag, startPoint x: 166, startPoint y: 301, endPoint x: 395, endPoint y: 309, distance: 229.1
click at [395, 309] on h1 "Xerox WorkCentre 6515DNI A4 Colour Multifunction Laser Printer" at bounding box center [444, 302] width 557 height 26
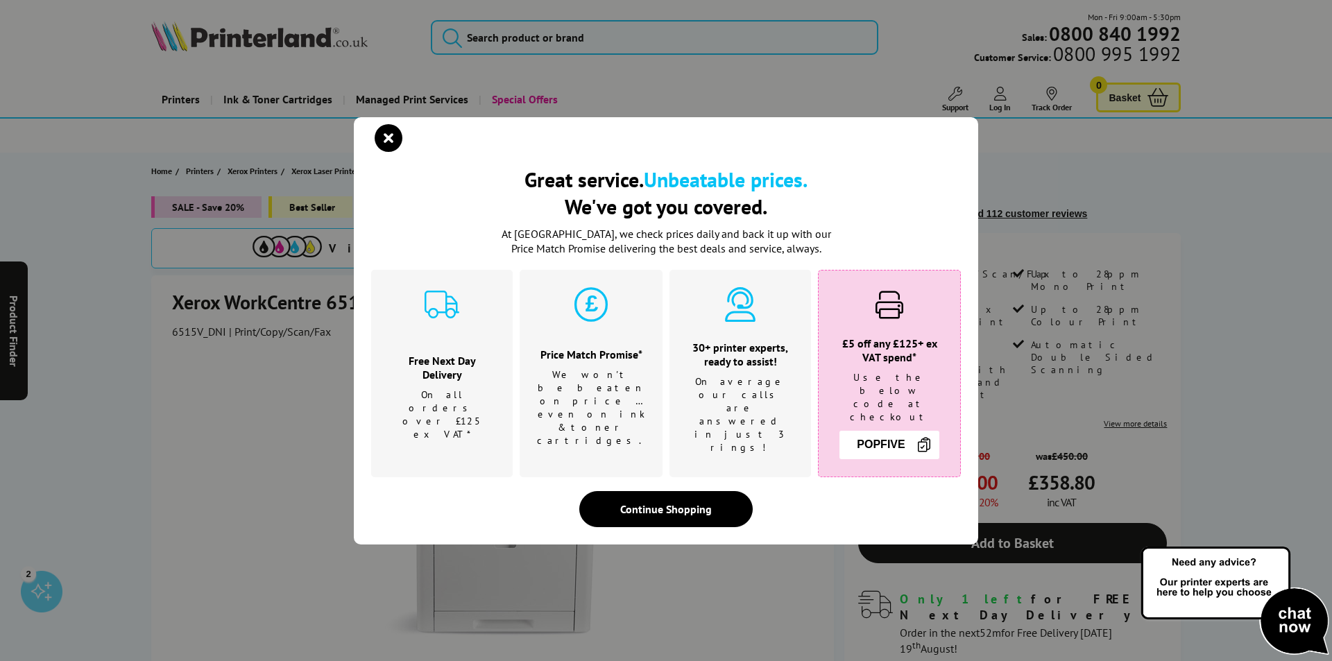
drag, startPoint x: 359, startPoint y: 307, endPoint x: 389, endPoint y: 152, distance: 157.6
click at [382, 152] on icon "close modal" at bounding box center [389, 138] width 28 height 28
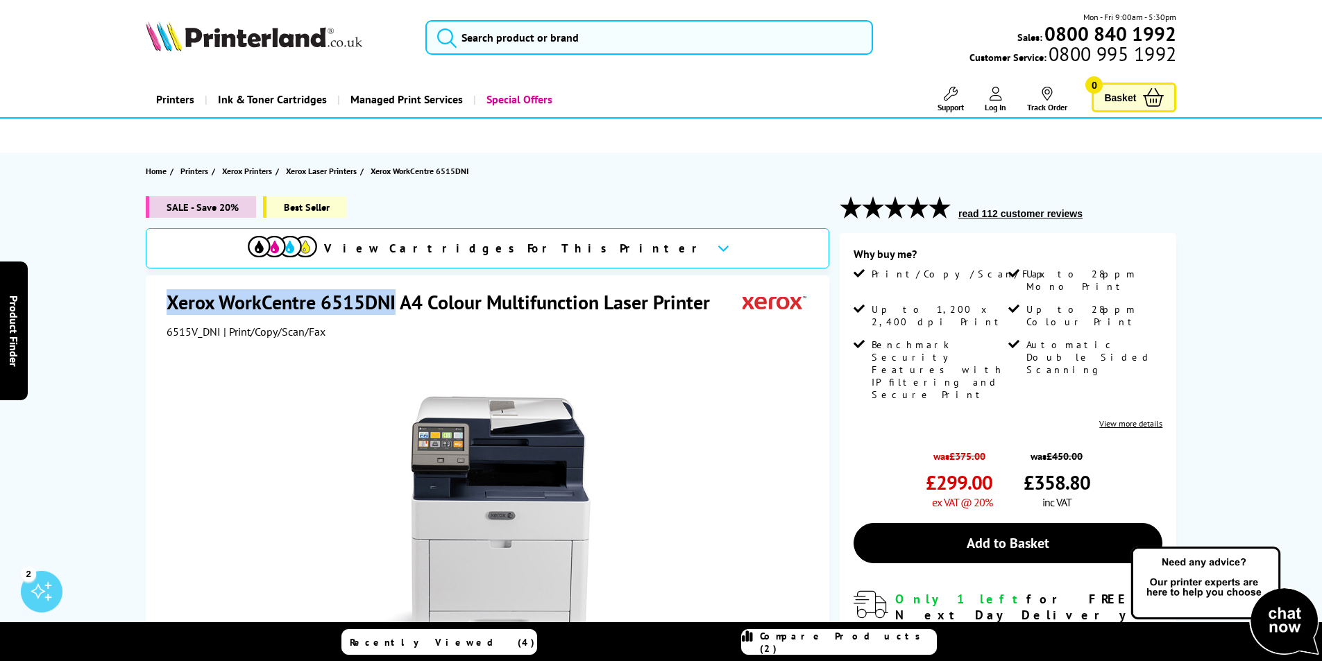
drag, startPoint x: 168, startPoint y: 298, endPoint x: 393, endPoint y: 307, distance: 225.0
click at [393, 307] on h1 "Xerox WorkCentre 6515DNI A4 Colour Multifunction Laser Printer" at bounding box center [444, 302] width 557 height 26
copy h1 "Xerox WorkCentre 6515DNI"
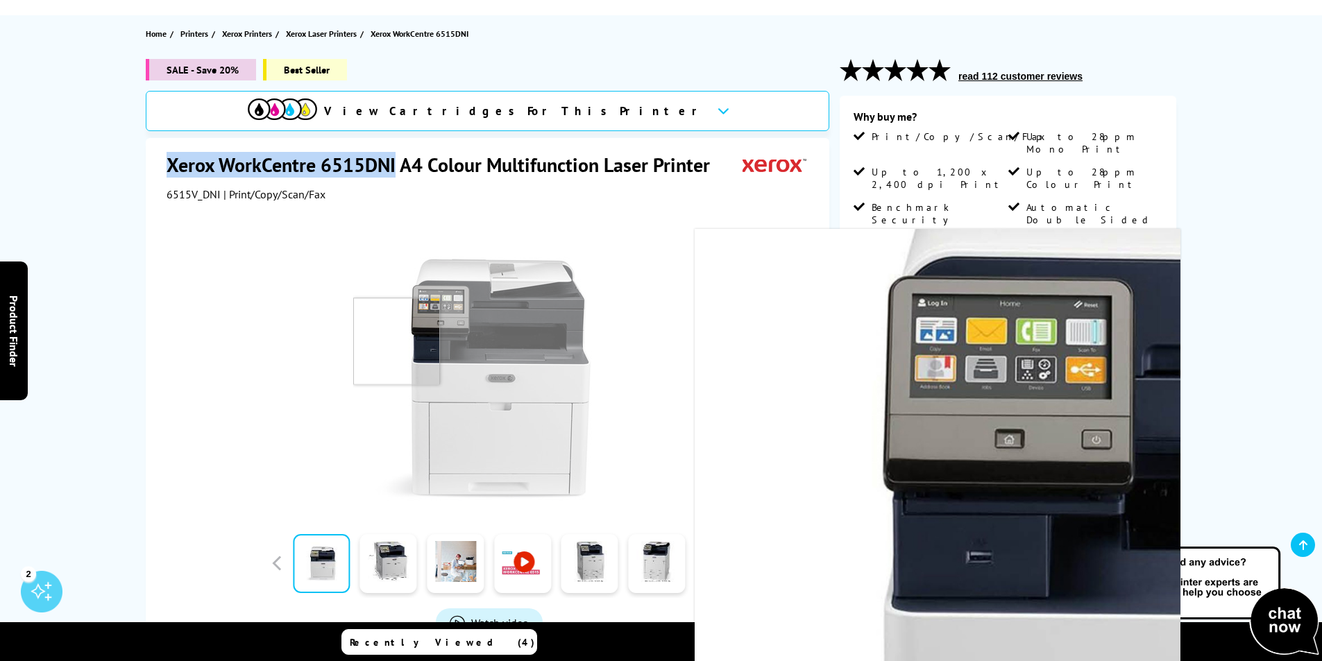
scroll to position [208, 0]
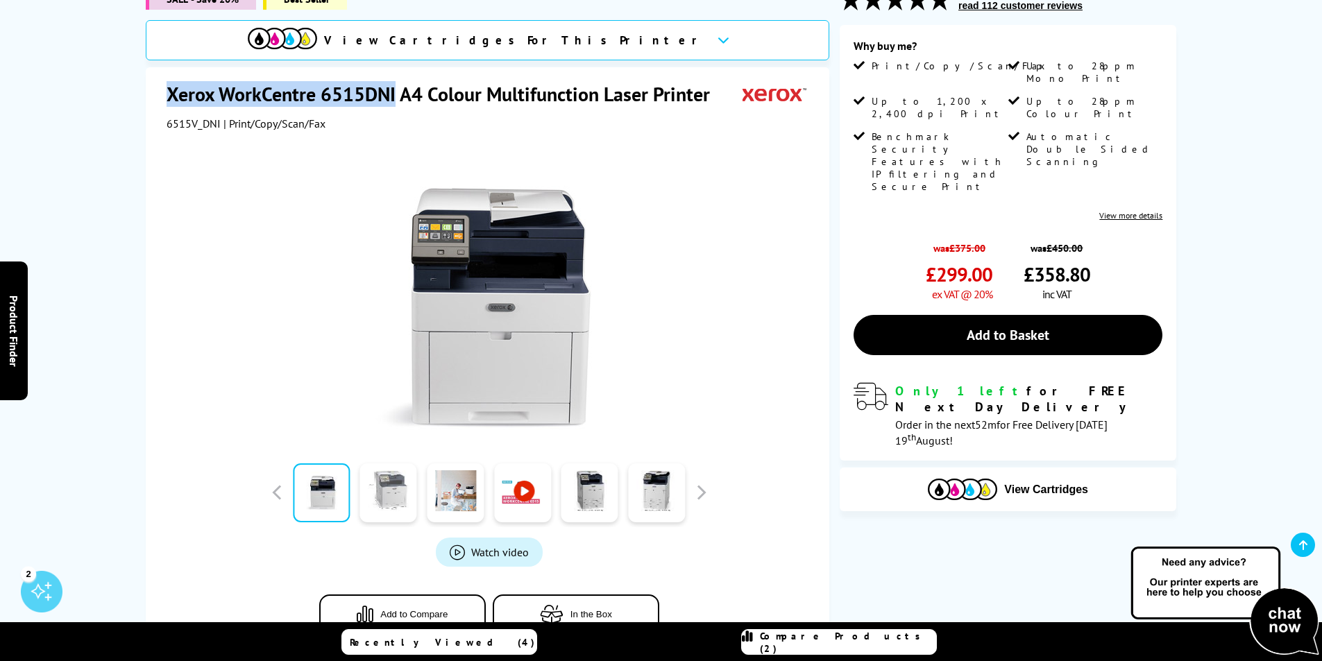
click at [375, 509] on link at bounding box center [388, 492] width 57 height 59
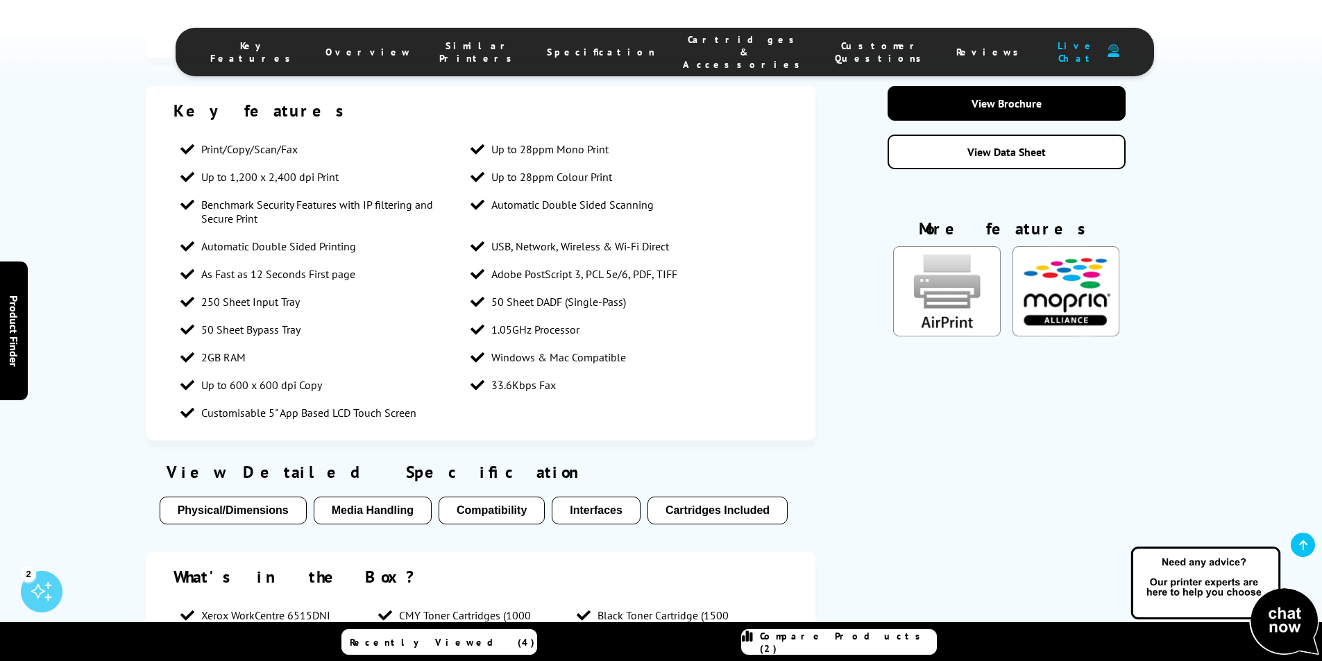
scroll to position [763, 0]
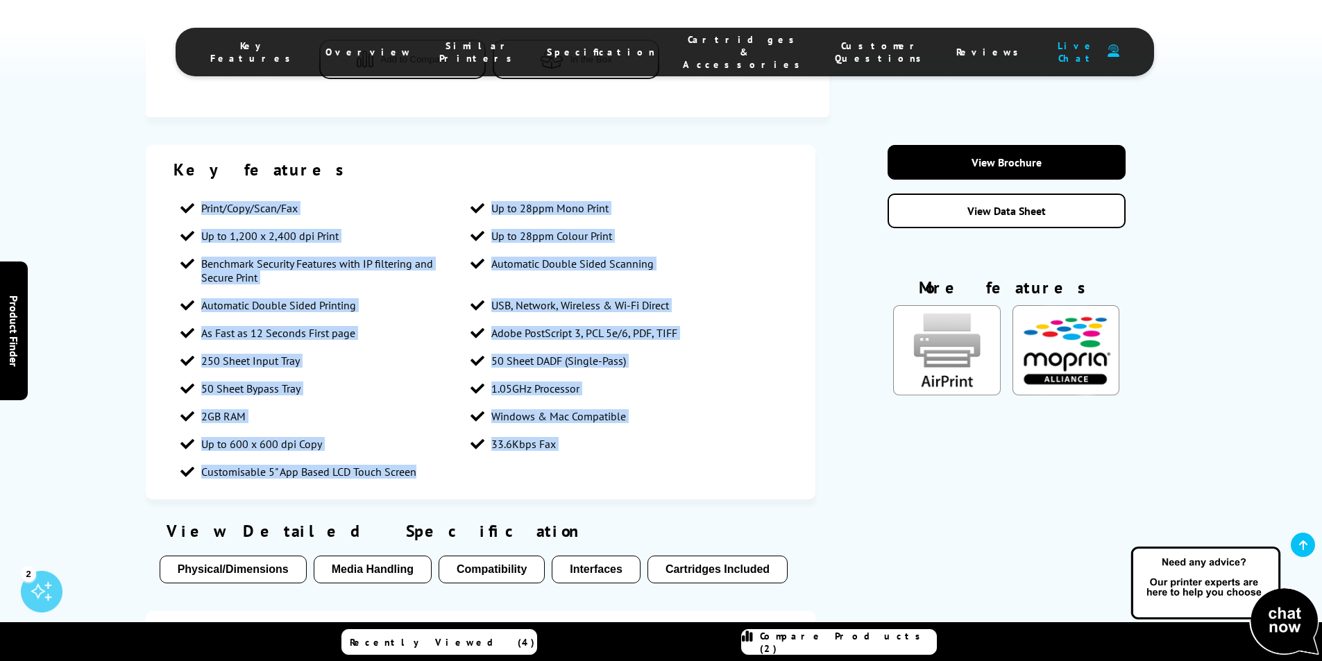
drag, startPoint x: 198, startPoint y: 207, endPoint x: 470, endPoint y: 476, distance: 382.1
click at [470, 476] on ul "Print/Copy/Scan/Fax Up to 28ppm Mono Print Up to 1,200 x 2,400 dpi Print Up to …" at bounding box center [480, 339] width 615 height 291
copy ul "Print/Copy/Scan/Fax Up to 28ppm Mono Print Up to 1,200 x 2,400 dpi Print Up to …"
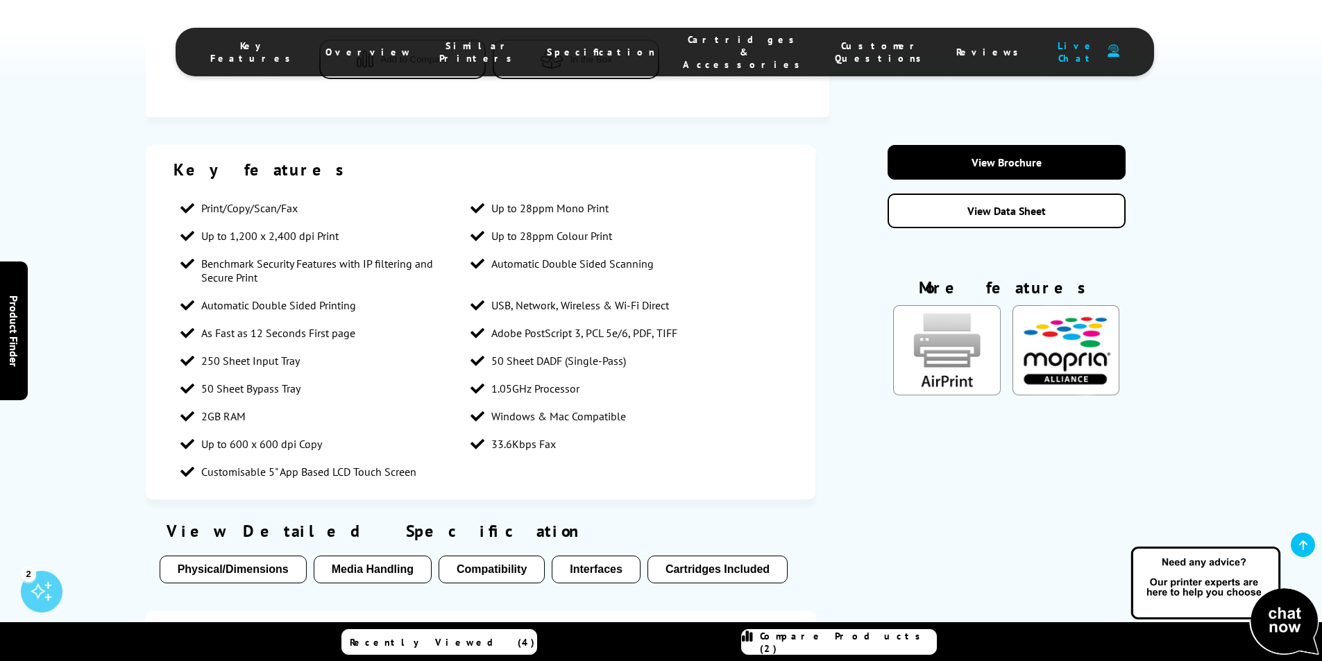
click at [693, 49] on span "Cartridges & Accessories" at bounding box center [745, 51] width 124 height 37
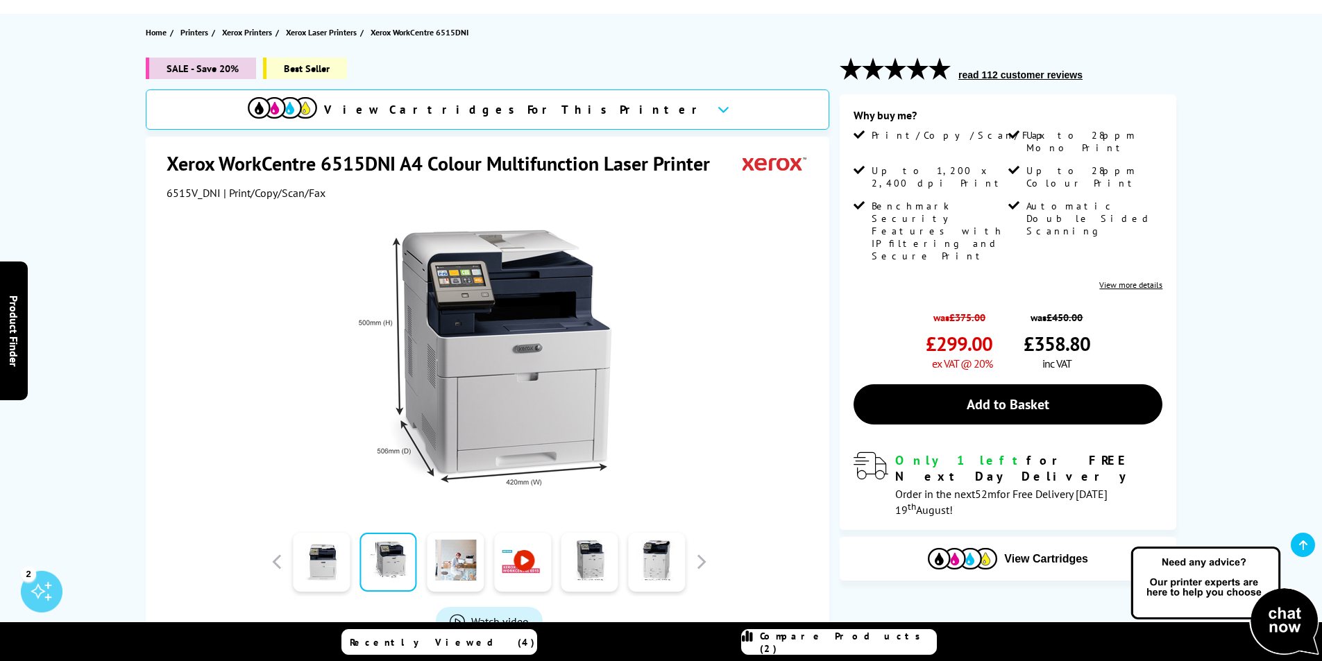
scroll to position [208, 0]
